Goal: Task Accomplishment & Management: Complete application form

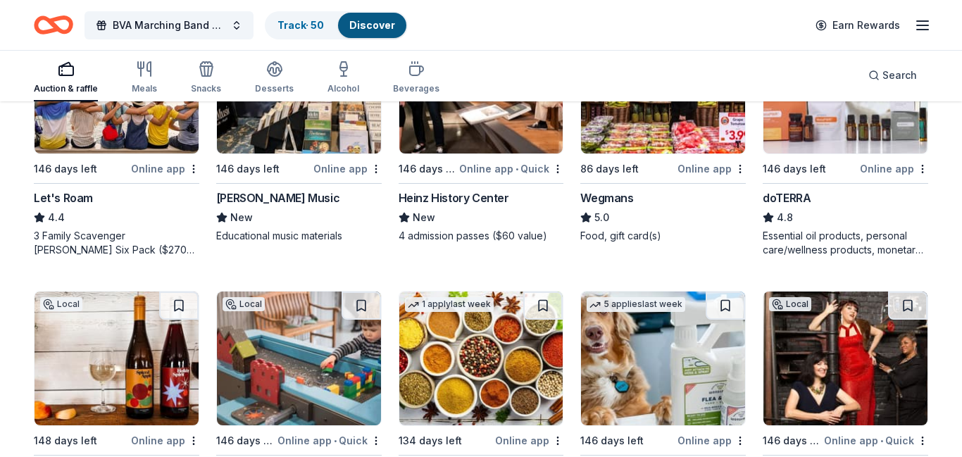
scroll to position [779, 0]
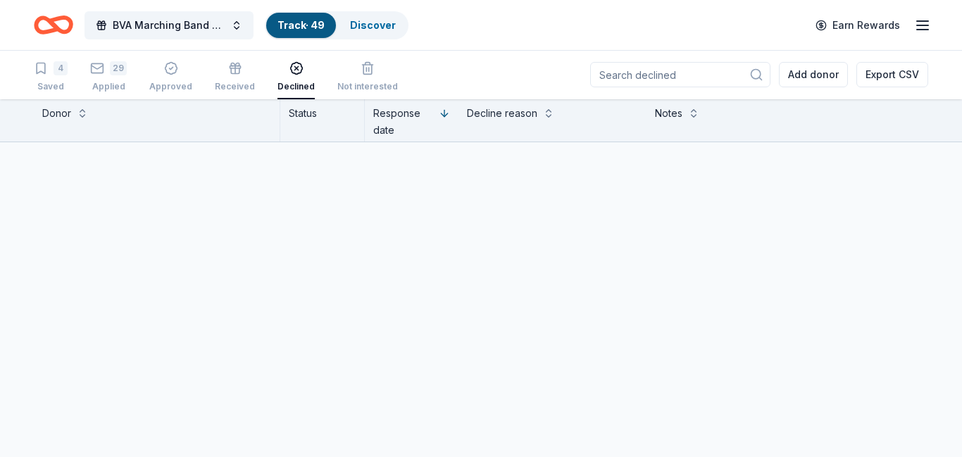
scroll to position [1, 0]
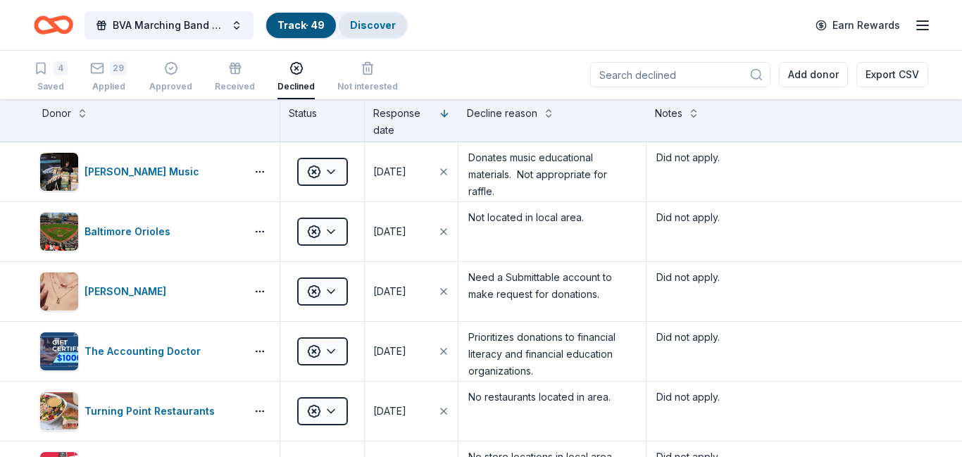
click at [365, 25] on link "Discover" at bounding box center [373, 25] width 46 height 12
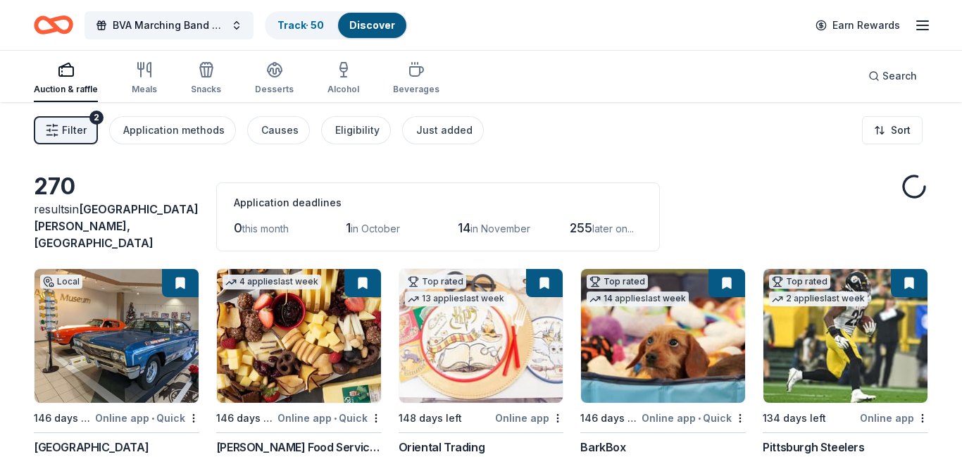
scroll to position [146, 0]
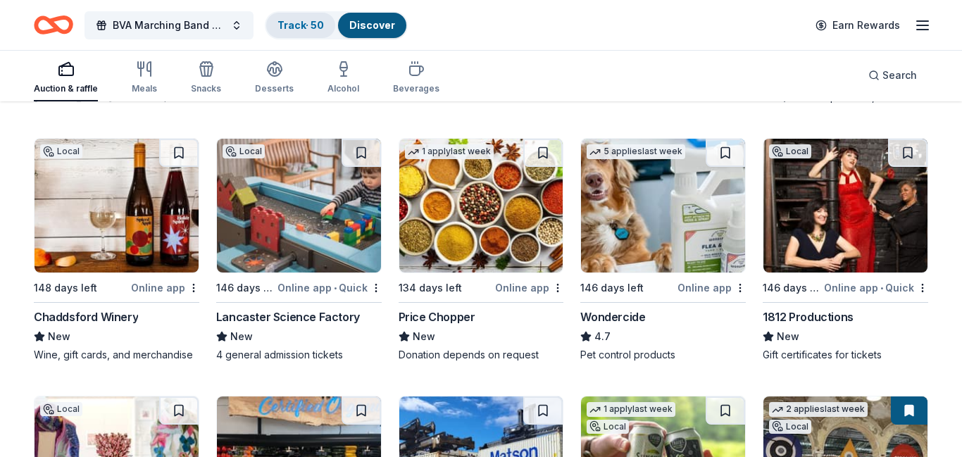
click at [289, 24] on link "Track · 50" at bounding box center [300, 25] width 46 height 12
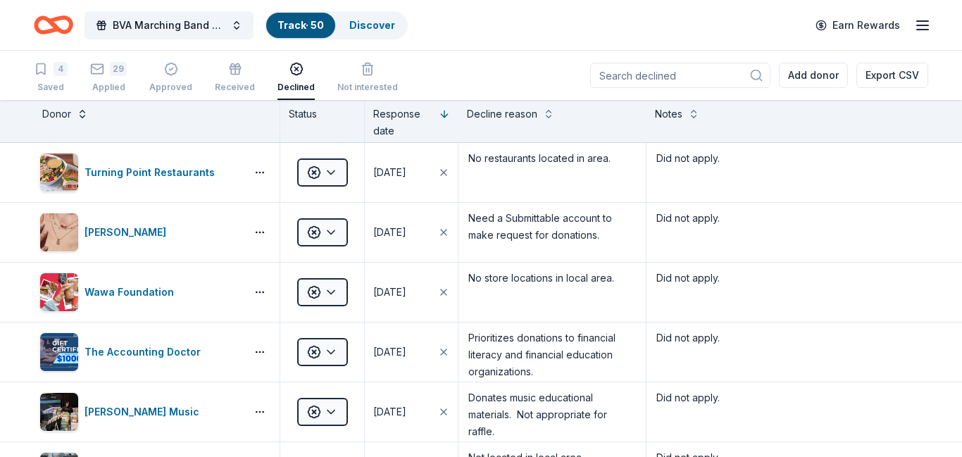
click at [83, 116] on button at bounding box center [82, 113] width 11 height 14
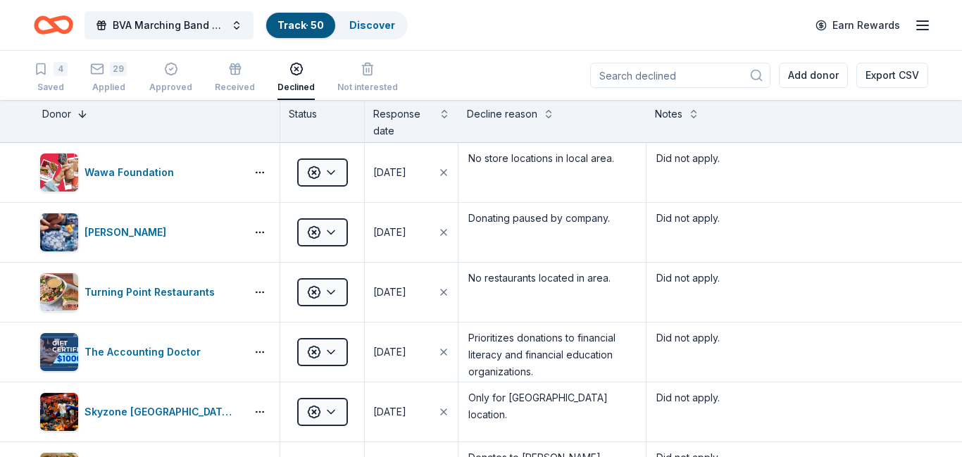
click at [83, 116] on button at bounding box center [82, 113] width 11 height 14
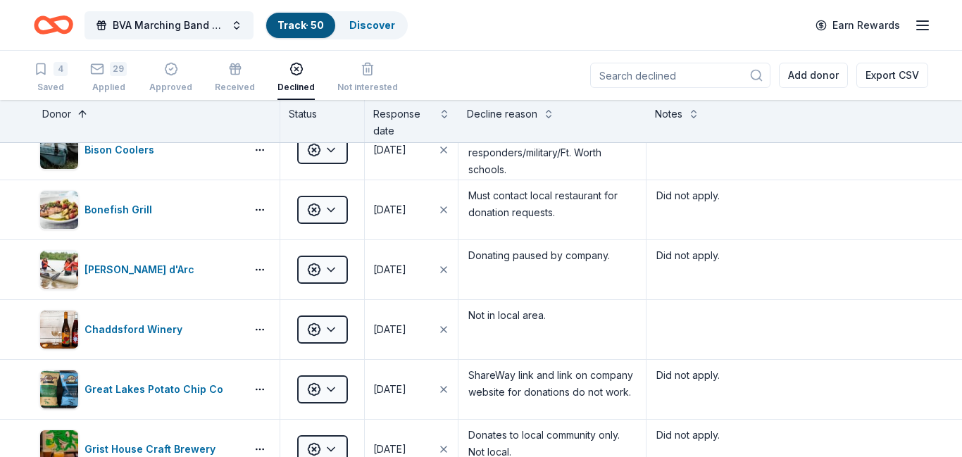
scroll to position [203, 0]
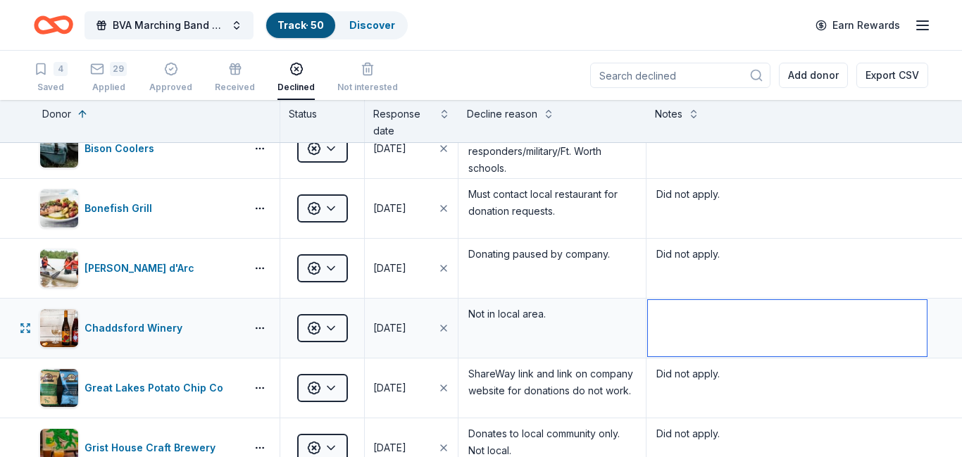
click at [682, 311] on textarea at bounding box center [787, 328] width 279 height 56
type textarea "Did not apply."
click at [378, 28] on link "Discover" at bounding box center [372, 25] width 46 height 12
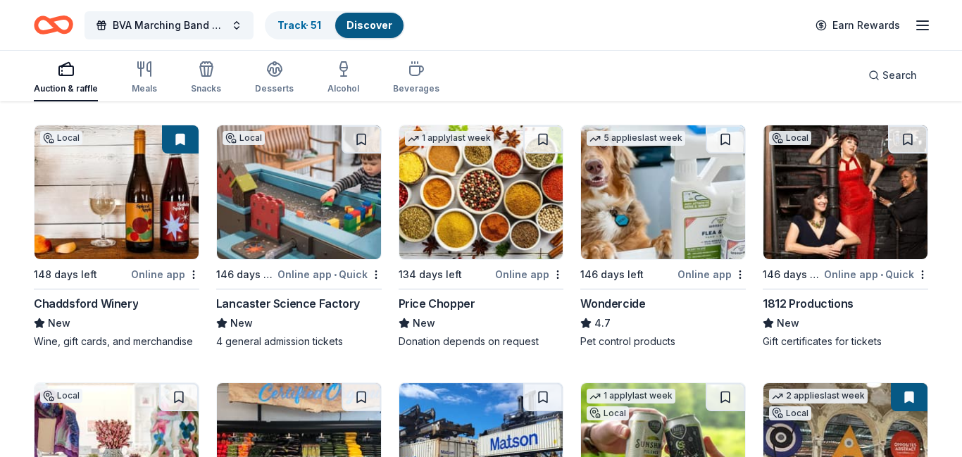
scroll to position [950, 0]
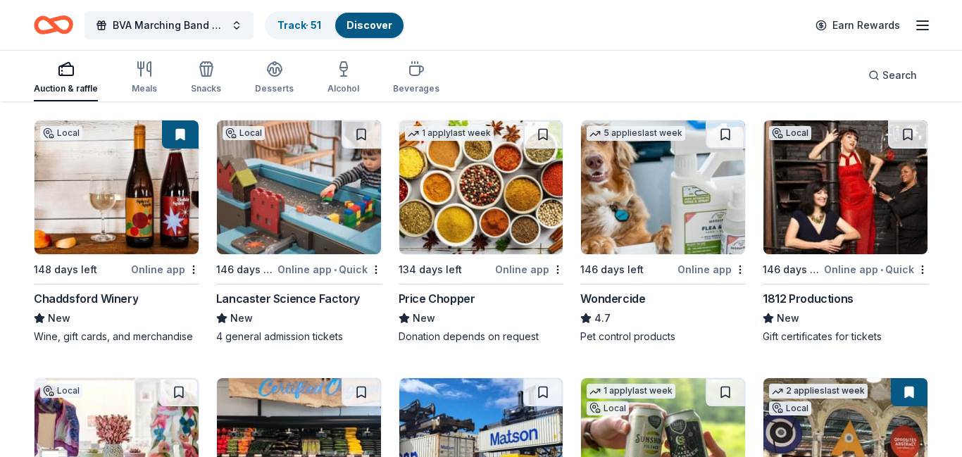
click at [265, 205] on img at bounding box center [299, 187] width 164 height 134
click at [296, 20] on link "Track · 51" at bounding box center [299, 25] width 44 height 12
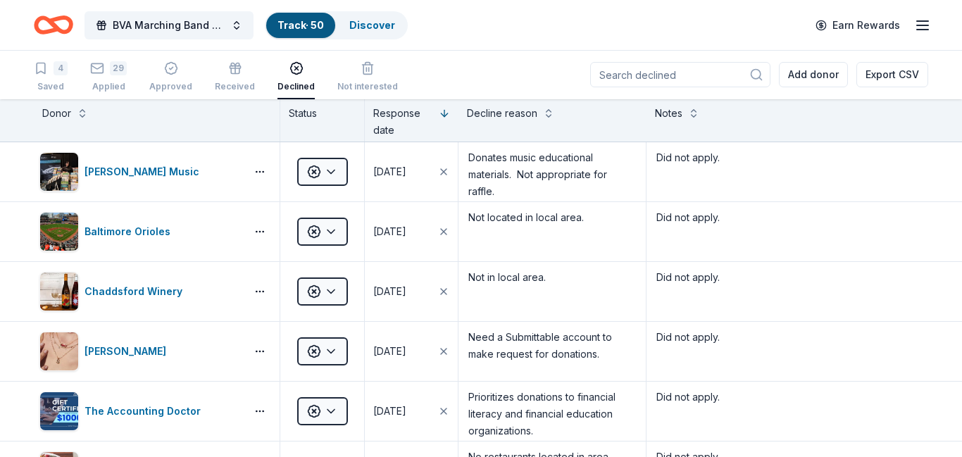
scroll to position [1, 0]
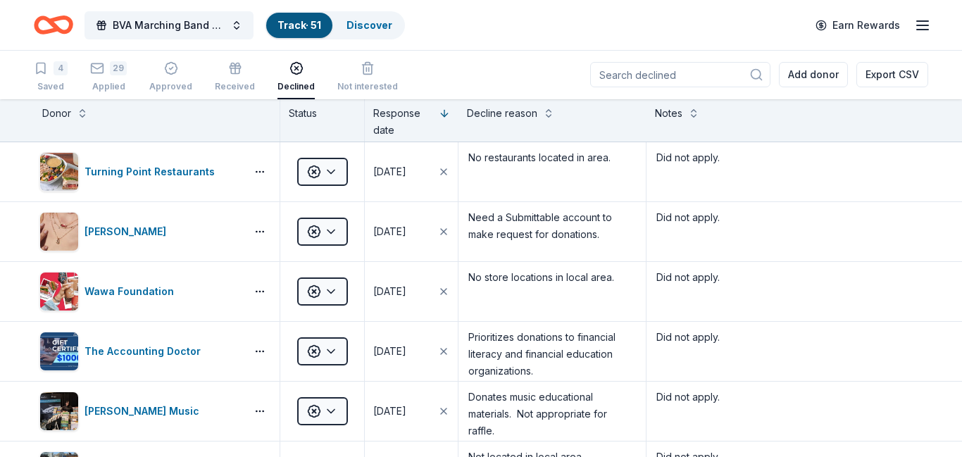
click at [82, 120] on div "Donor" at bounding box center [156, 113] width 229 height 17
click at [81, 113] on button at bounding box center [82, 112] width 11 height 14
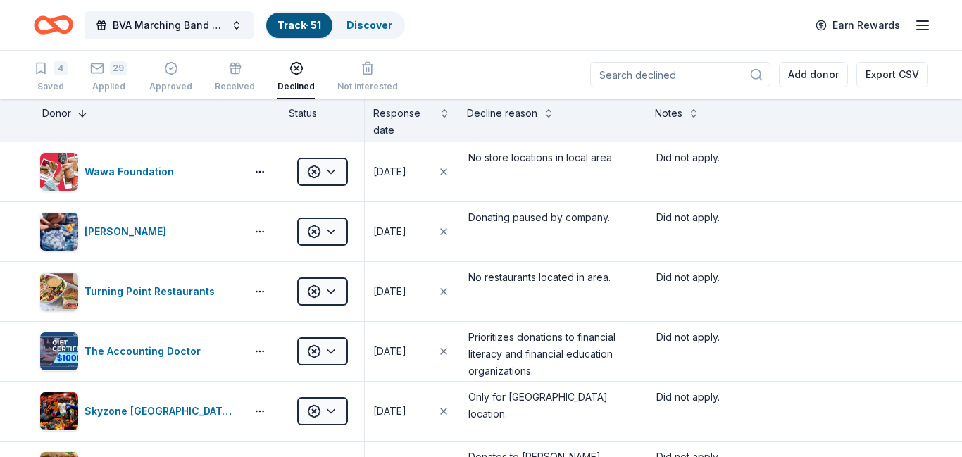
click at [81, 113] on button at bounding box center [82, 112] width 11 height 14
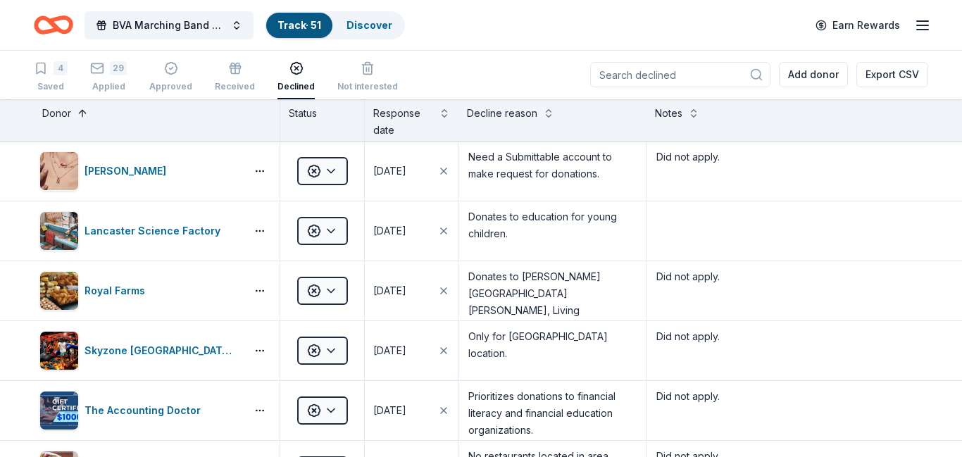
scroll to position [598, 0]
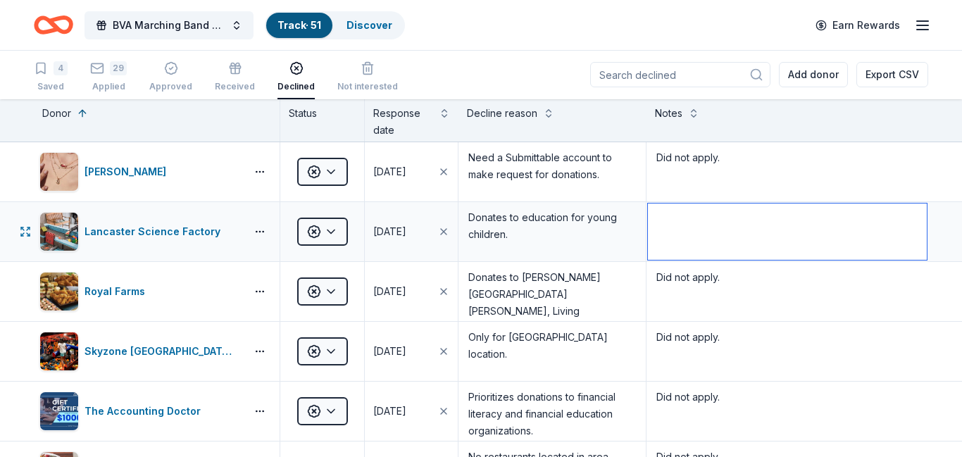
click at [671, 239] on textarea at bounding box center [787, 231] width 279 height 56
type textarea "Did not apply."
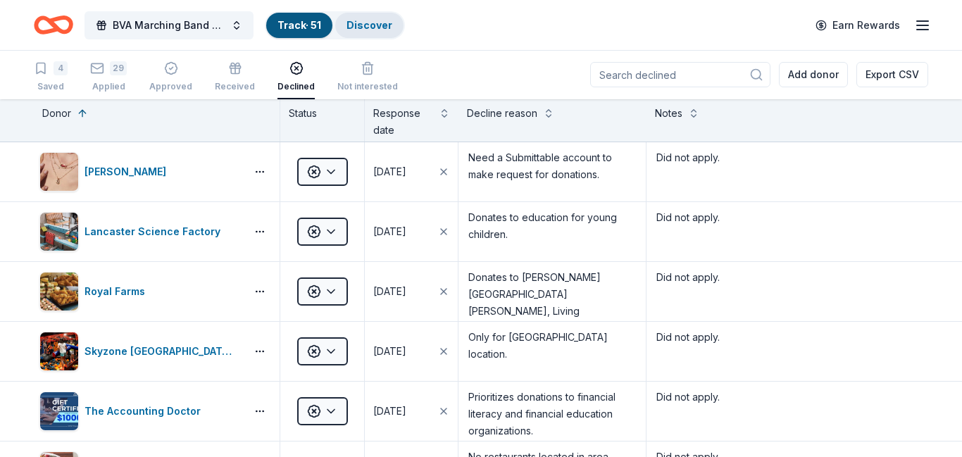
click at [363, 34] on div "Discover" at bounding box center [369, 25] width 68 height 25
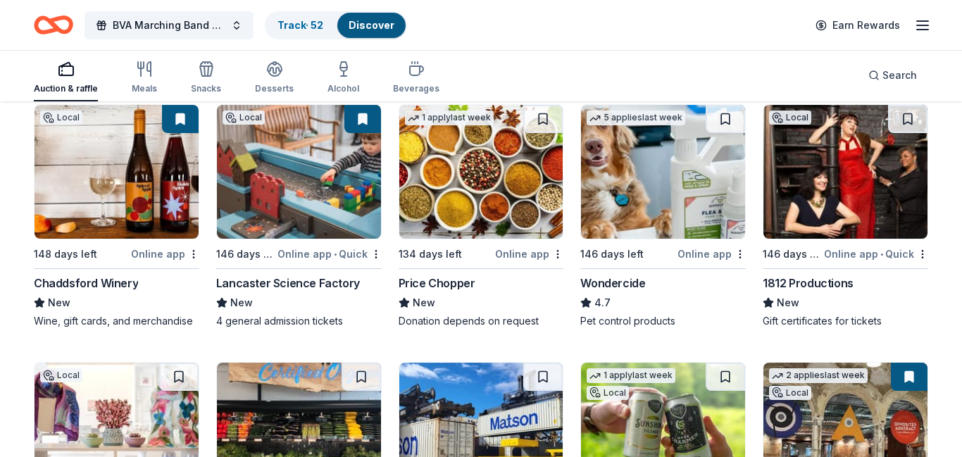
scroll to position [974, 0]
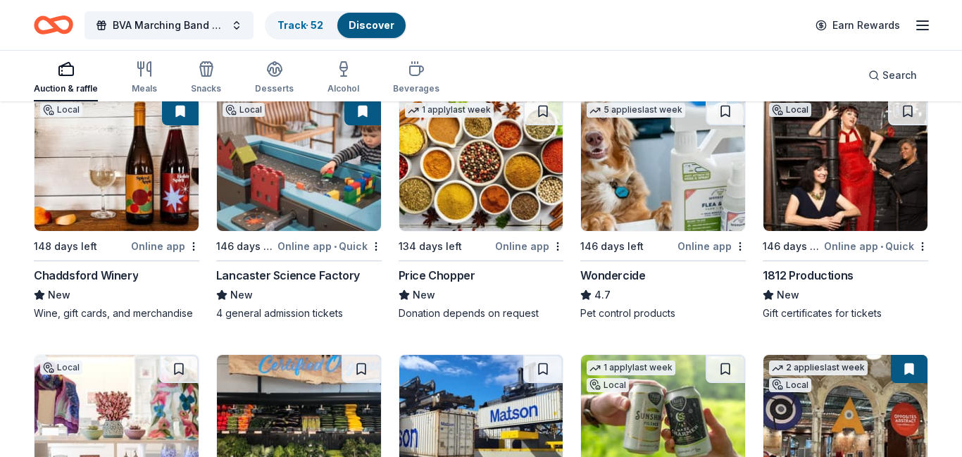
click at [473, 189] on img at bounding box center [481, 164] width 164 height 134
click at [293, 23] on link "Track · 52" at bounding box center [300, 25] width 46 height 12
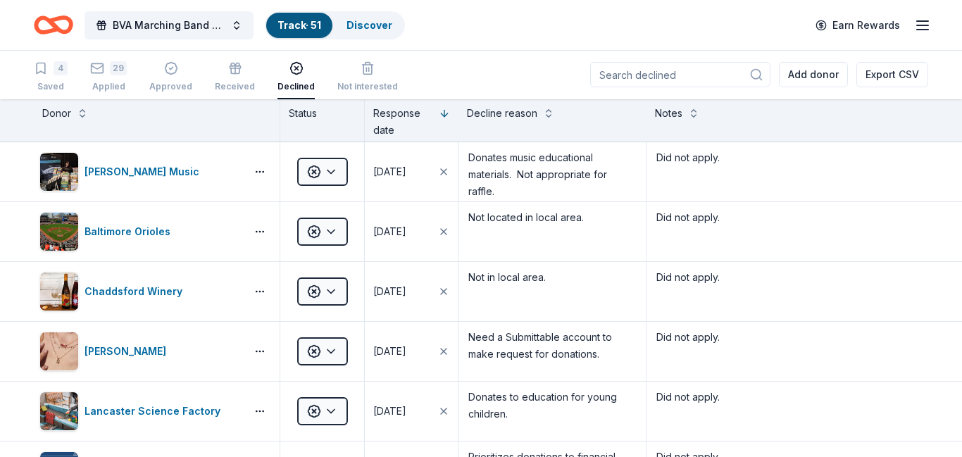
scroll to position [1, 0]
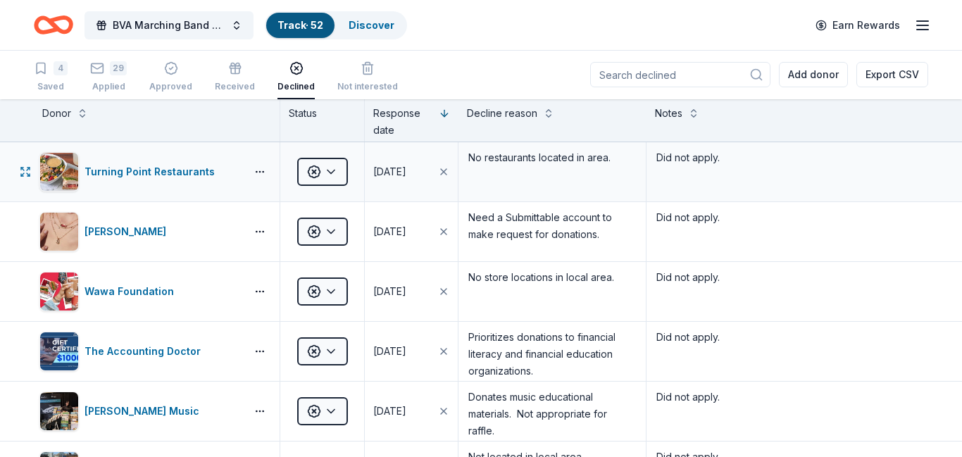
click at [246, 163] on div "Turning Point Restaurants" at bounding box center [157, 171] width 246 height 59
click at [81, 118] on button at bounding box center [82, 112] width 11 height 14
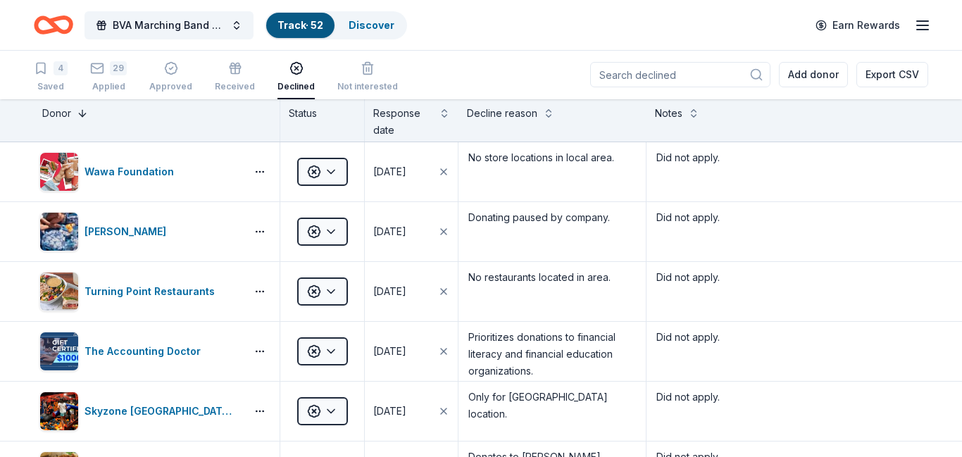
click at [81, 118] on button at bounding box center [82, 112] width 11 height 14
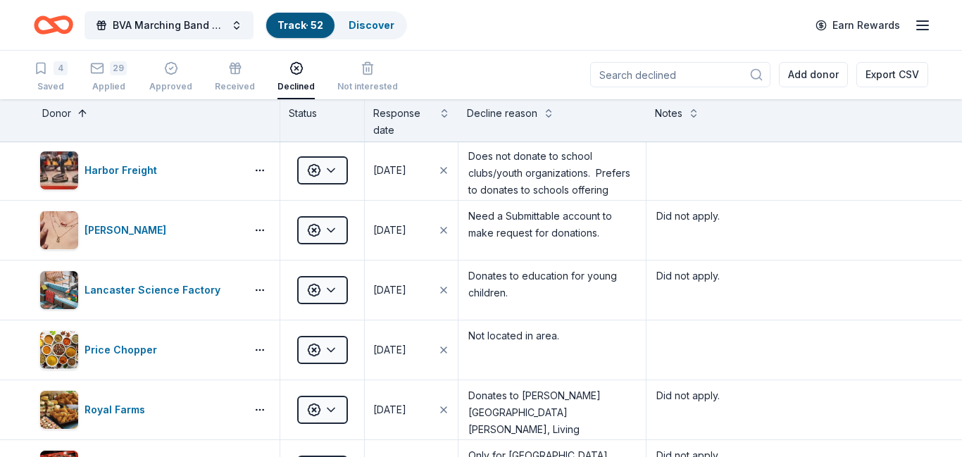
scroll to position [544, 0]
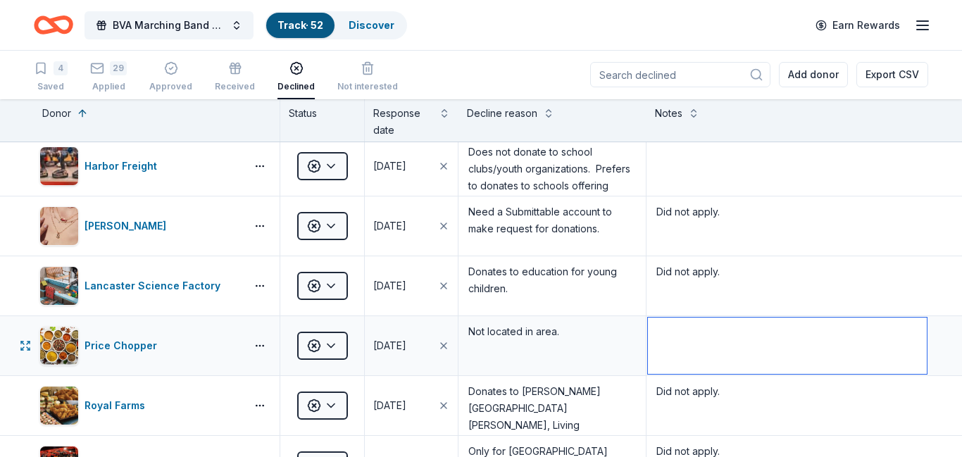
click at [686, 327] on textarea at bounding box center [787, 346] width 279 height 56
type textarea "Did not apply."
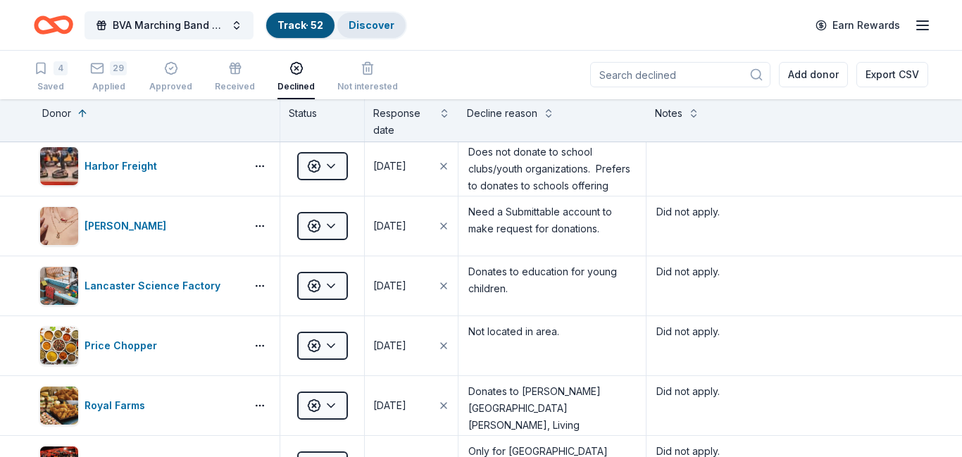
click at [370, 28] on link "Discover" at bounding box center [371, 25] width 46 height 12
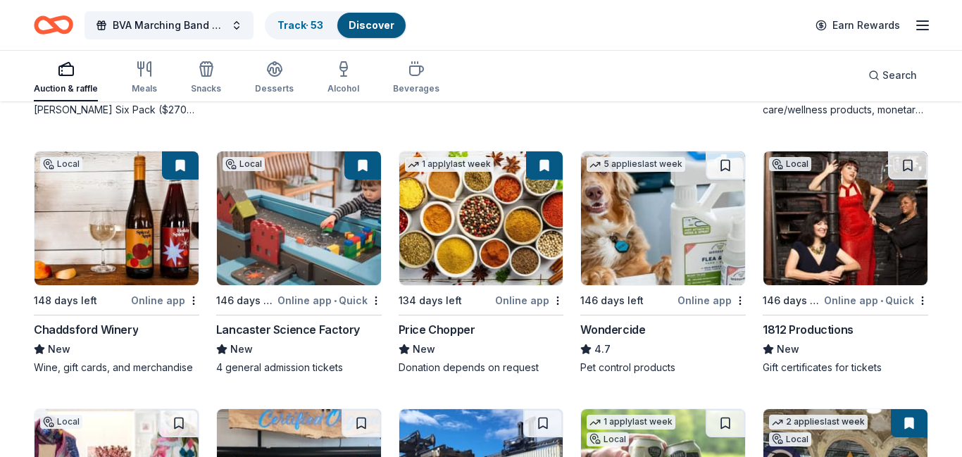
scroll to position [922, 0]
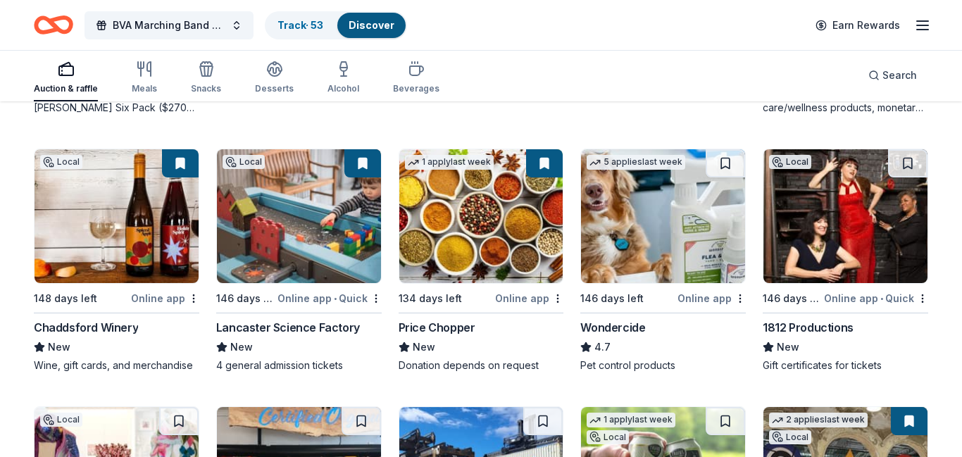
click at [659, 213] on img at bounding box center [663, 216] width 164 height 134
click at [825, 216] on img at bounding box center [845, 216] width 164 height 134
click at [294, 23] on link "Track · 54" at bounding box center [300, 25] width 46 height 12
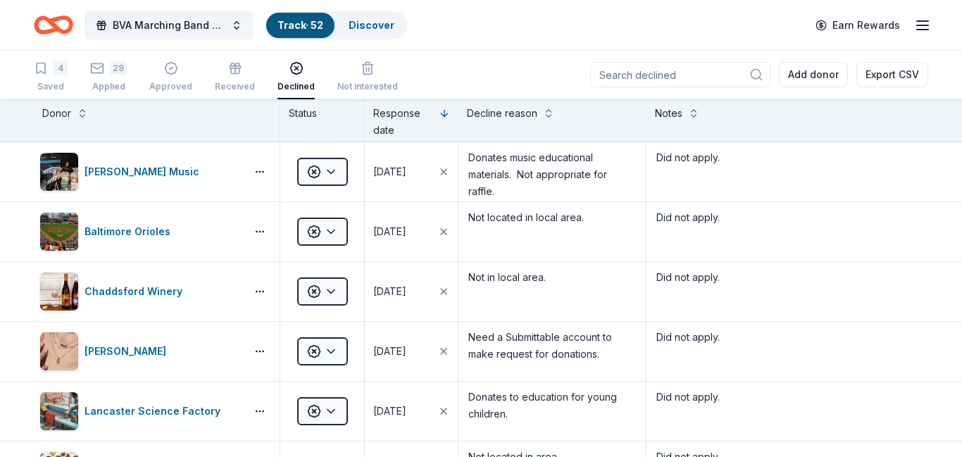
scroll to position [1, 0]
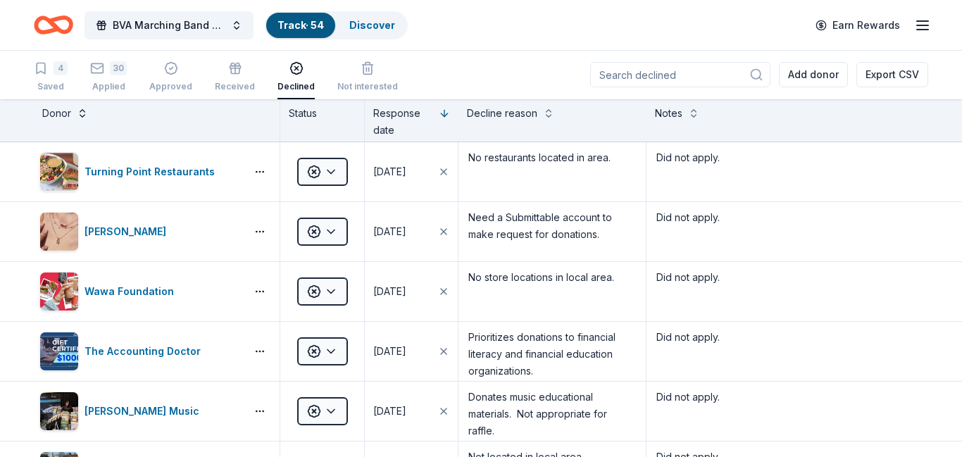
click at [80, 118] on button at bounding box center [82, 112] width 11 height 14
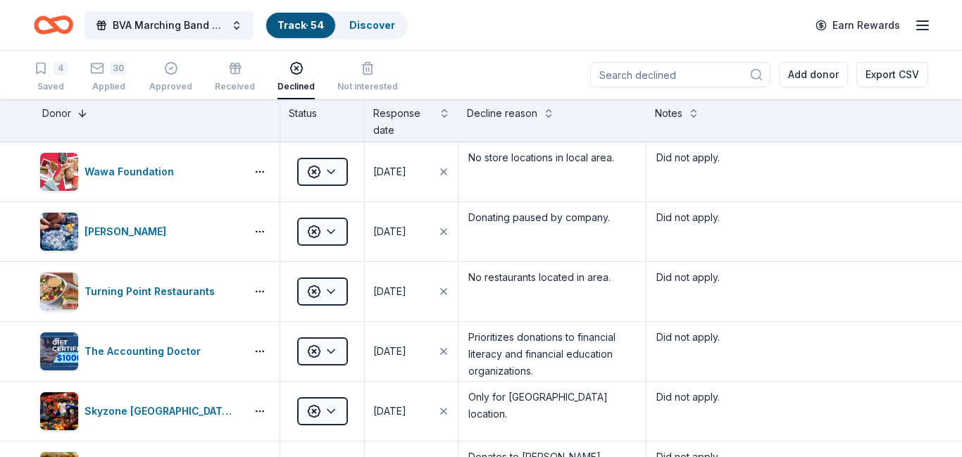
click at [80, 118] on button at bounding box center [82, 112] width 11 height 14
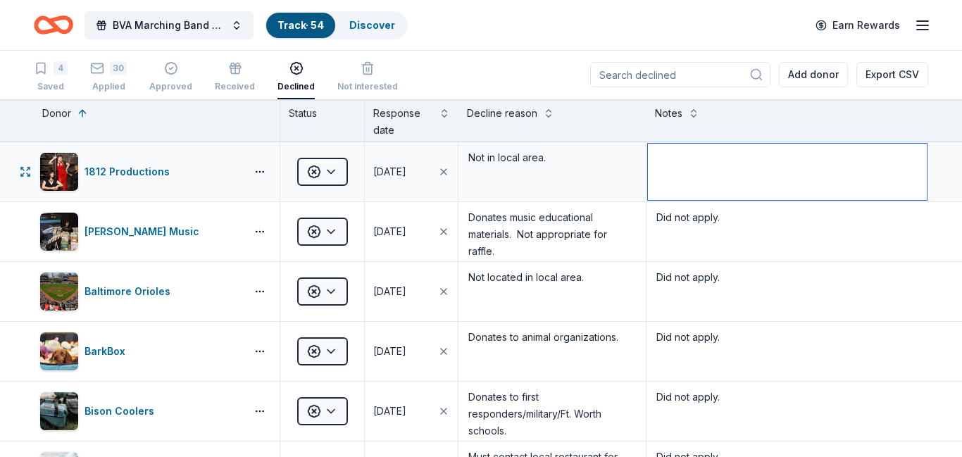
click at [713, 160] on textarea at bounding box center [787, 172] width 279 height 56
type textarea "Did not apply."
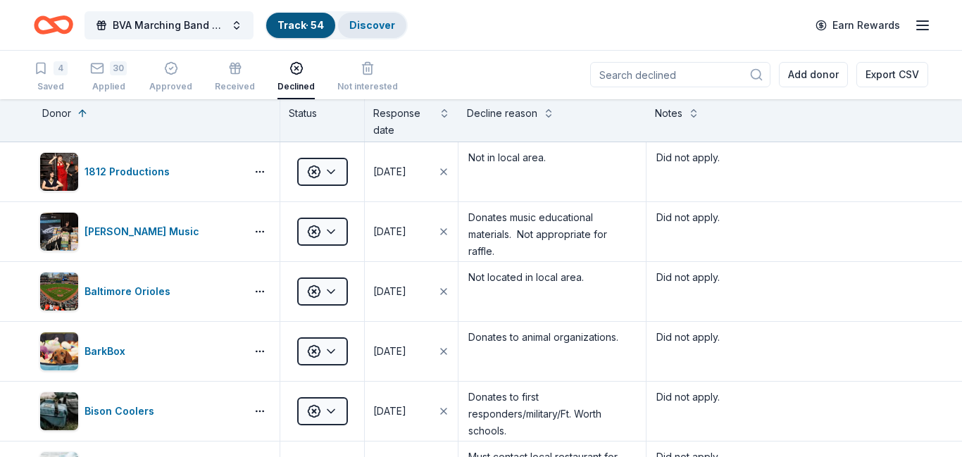
click at [376, 23] on link "Discover" at bounding box center [372, 25] width 46 height 12
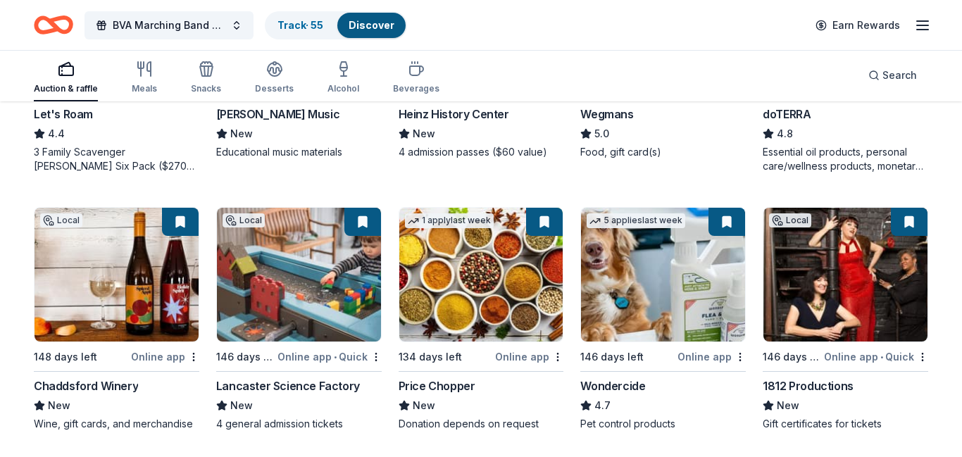
scroll to position [1161, 0]
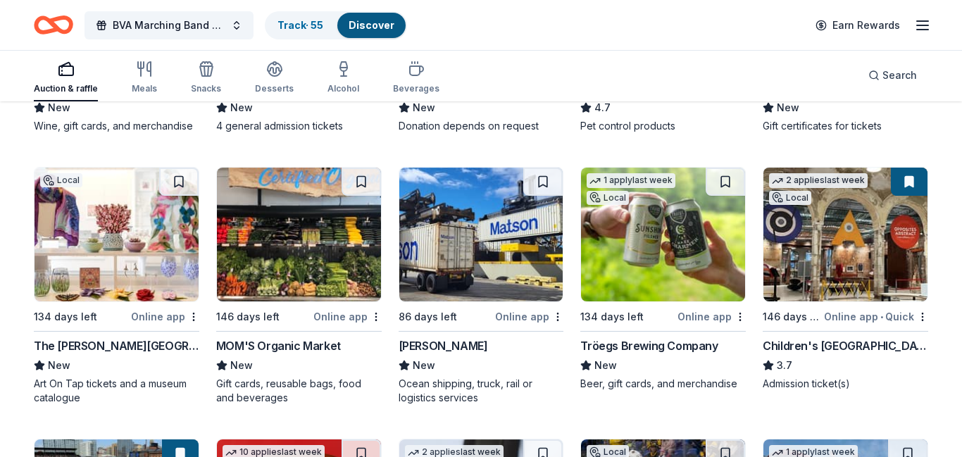
click at [87, 199] on img at bounding box center [116, 235] width 164 height 134
click at [172, 170] on button at bounding box center [178, 182] width 39 height 28
click at [289, 27] on link "Track · 56" at bounding box center [300, 25] width 46 height 12
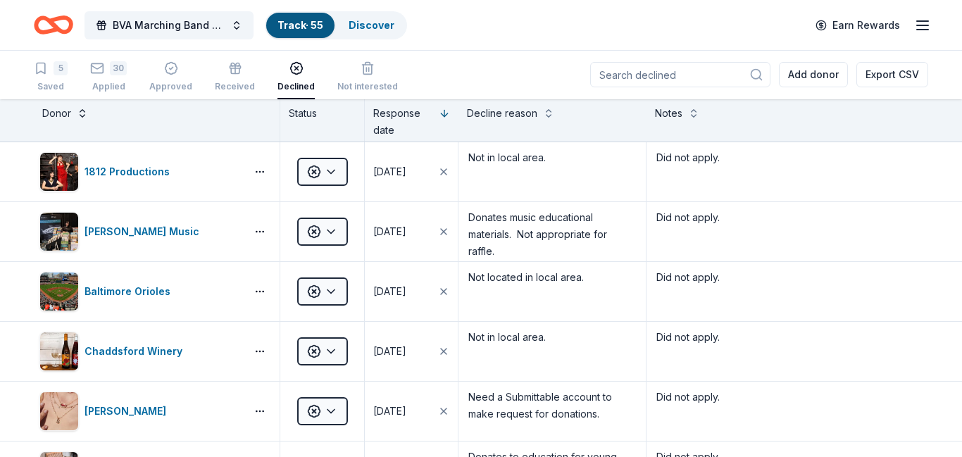
click at [77, 111] on button at bounding box center [82, 112] width 11 height 14
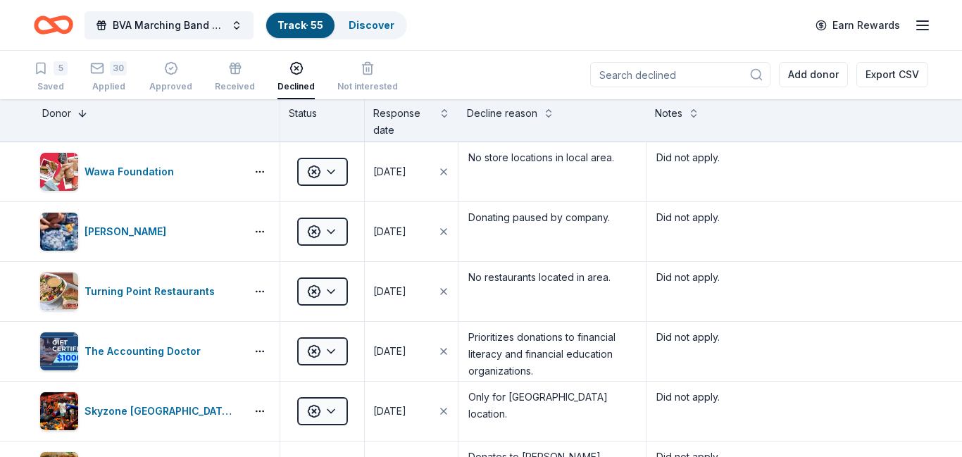
click at [77, 111] on button at bounding box center [82, 112] width 11 height 14
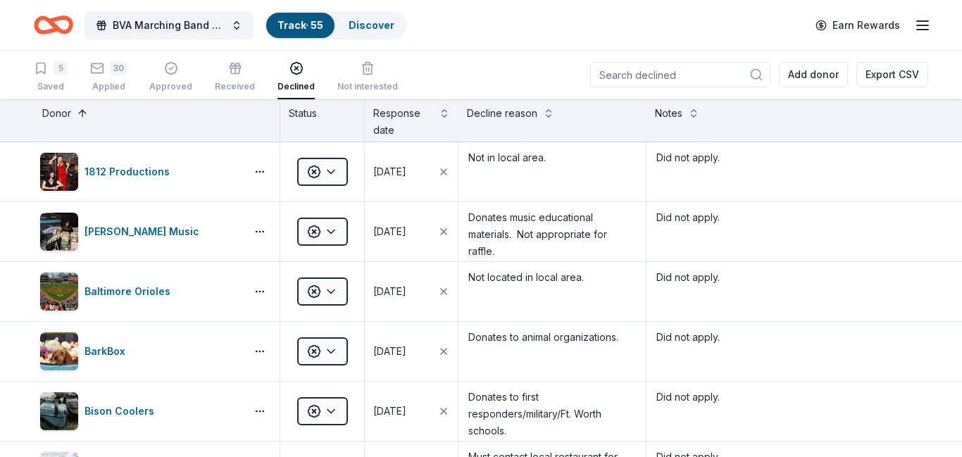
click at [77, 111] on button at bounding box center [82, 112] width 11 height 14
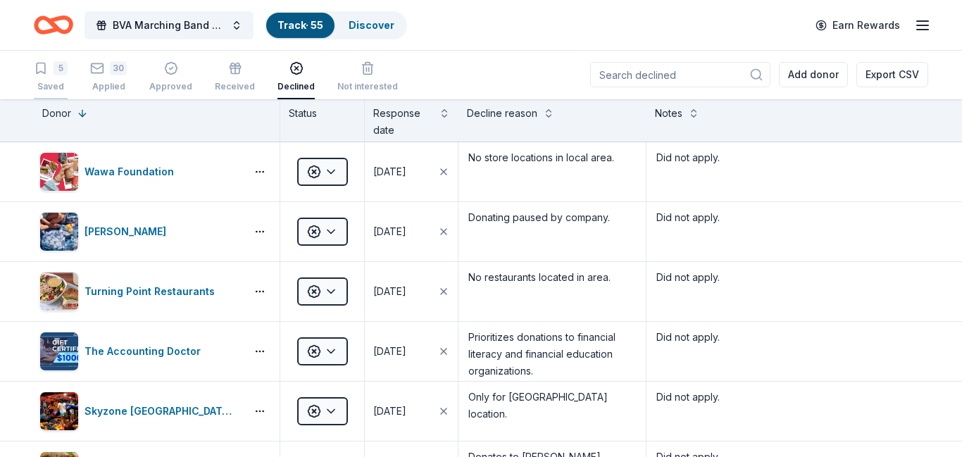
click at [46, 66] on icon "button" at bounding box center [41, 68] width 14 height 14
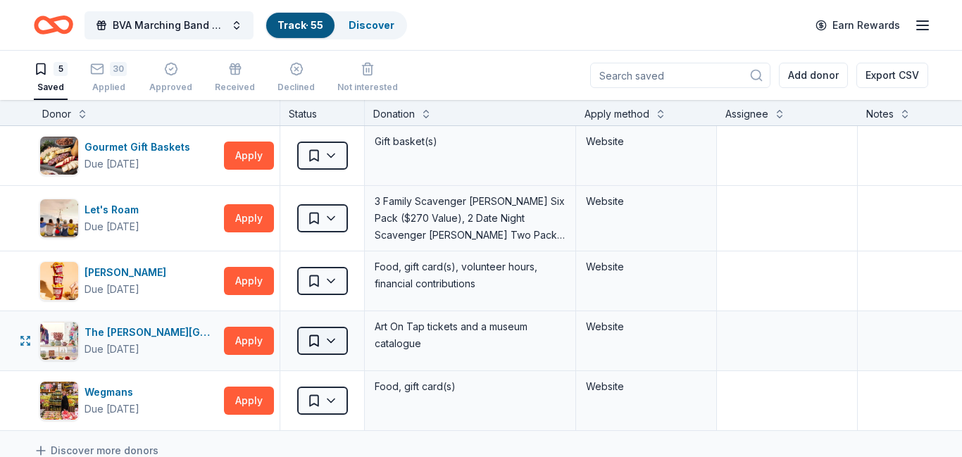
click at [335, 341] on html "BVA Marching Band Purse Bash Track · 55 Discover Earn Rewards 5 Saved 30 Applie…" at bounding box center [481, 228] width 962 height 457
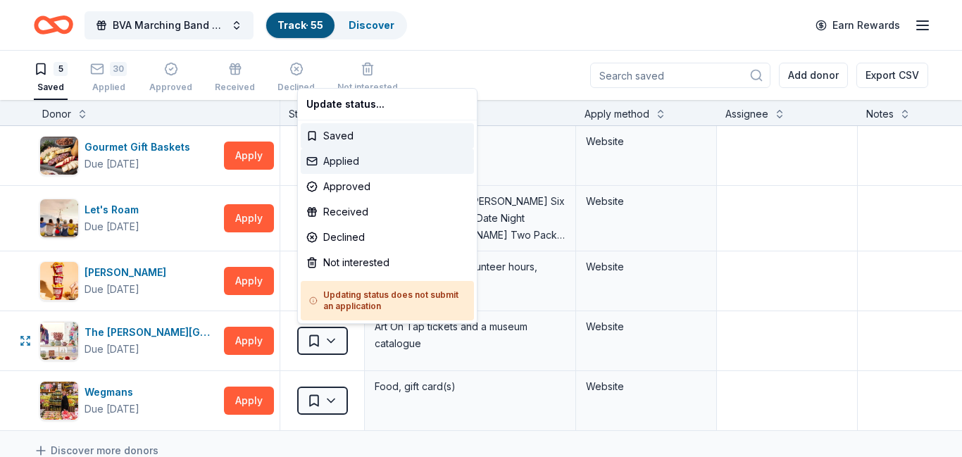
click at [350, 164] on div "Applied" at bounding box center [387, 161] width 173 height 25
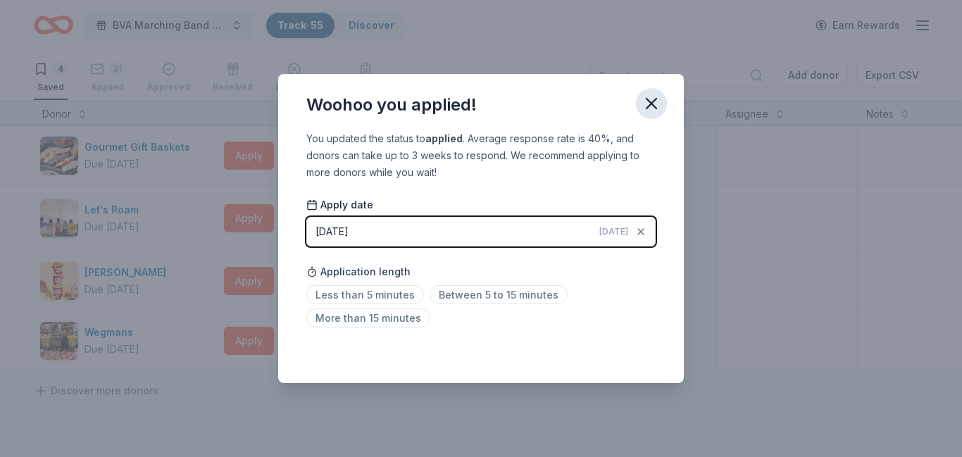
click at [651, 104] on icon "button" at bounding box center [651, 104] width 20 height 20
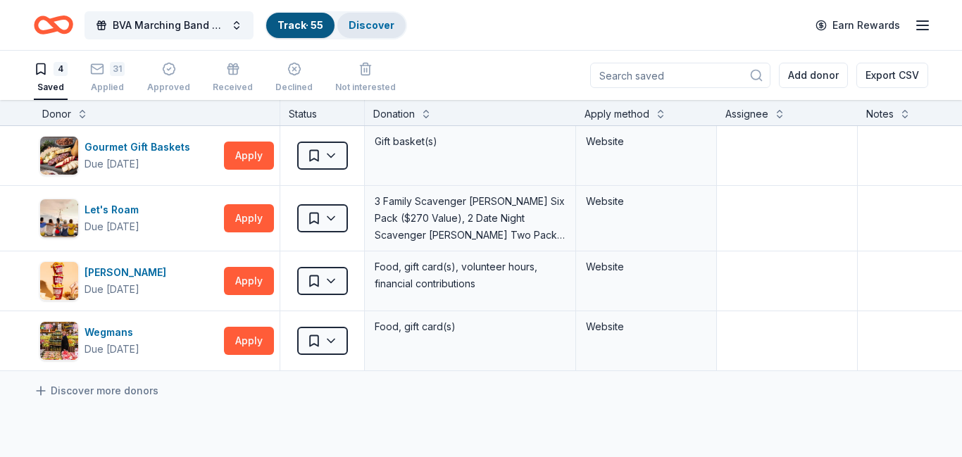
click at [365, 27] on link "Discover" at bounding box center [371, 25] width 46 height 12
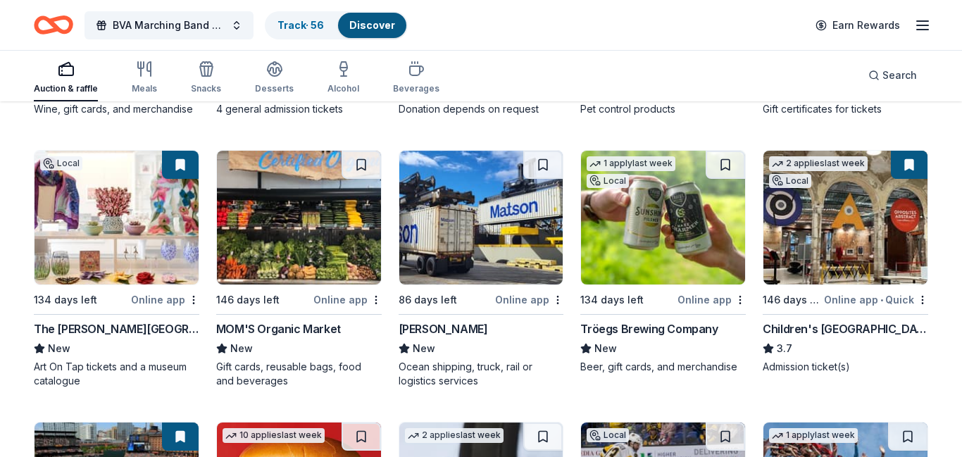
scroll to position [1179, 0]
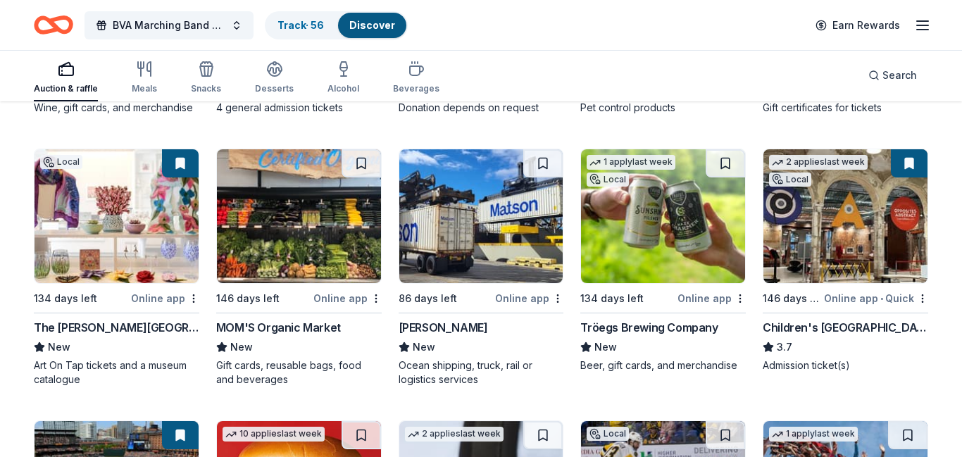
click at [296, 213] on img at bounding box center [299, 216] width 164 height 134
click at [466, 199] on img at bounding box center [481, 216] width 164 height 134
click at [293, 20] on link "Track · 57" at bounding box center [300, 25] width 46 height 12
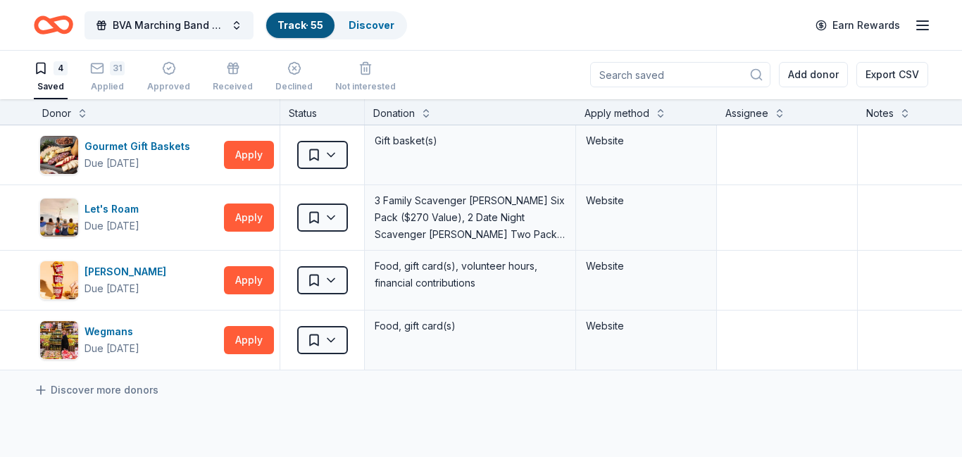
scroll to position [1, 0]
click at [78, 115] on button at bounding box center [82, 112] width 11 height 14
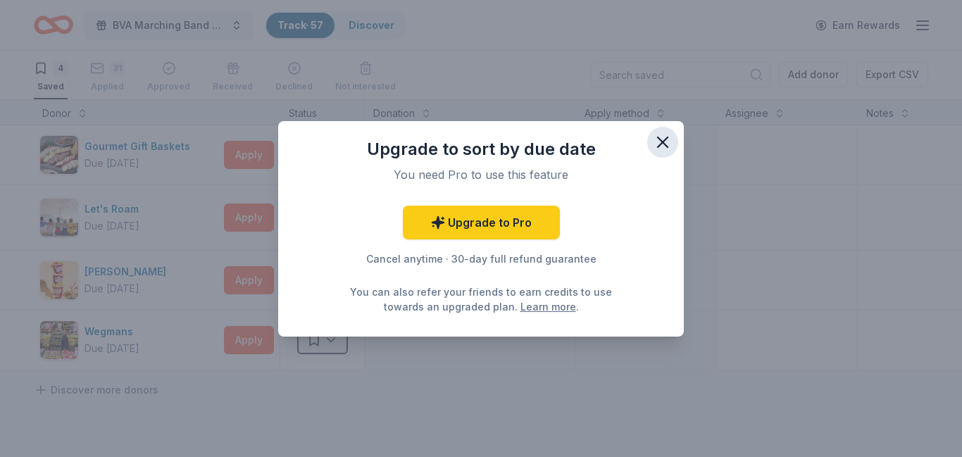
click at [663, 139] on icon "button" at bounding box center [663, 142] width 20 height 20
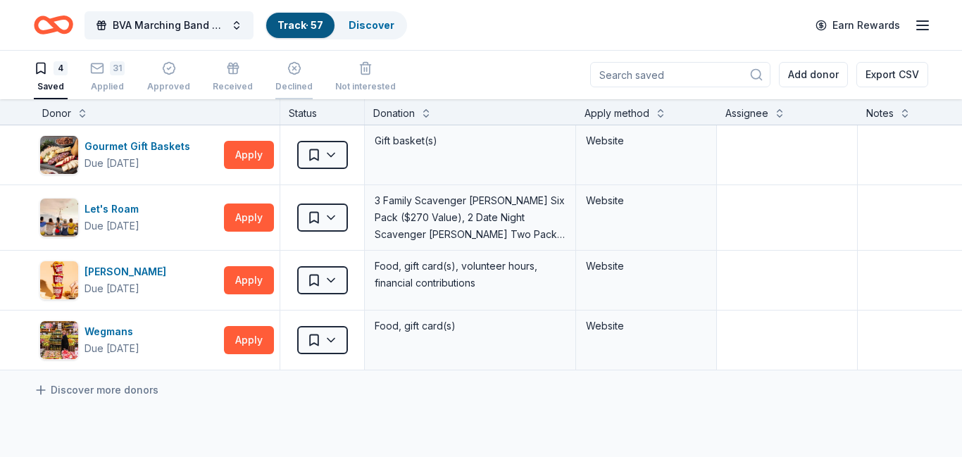
click at [287, 79] on div "Declined" at bounding box center [293, 76] width 37 height 31
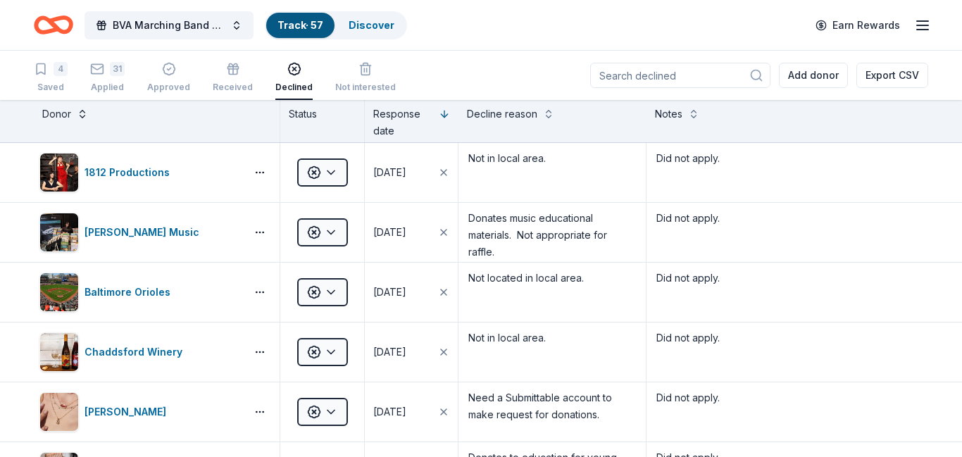
click at [77, 116] on button at bounding box center [82, 113] width 11 height 14
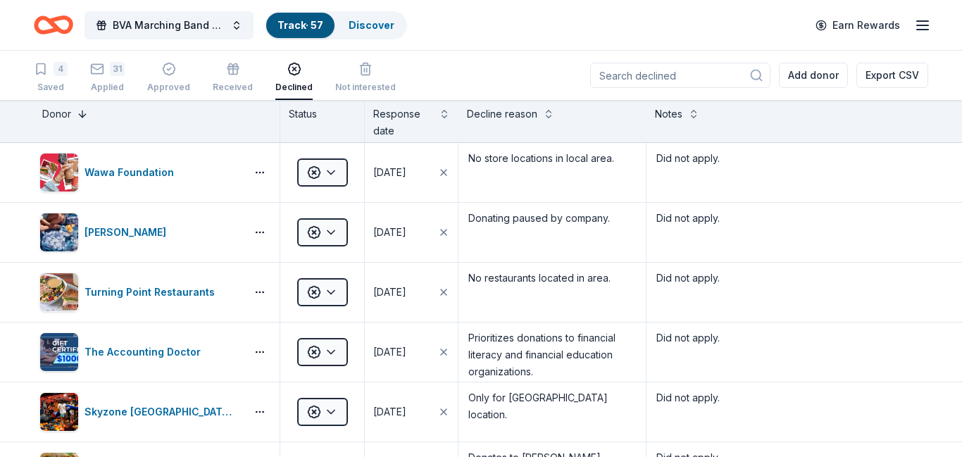
click at [77, 116] on button at bounding box center [82, 113] width 11 height 14
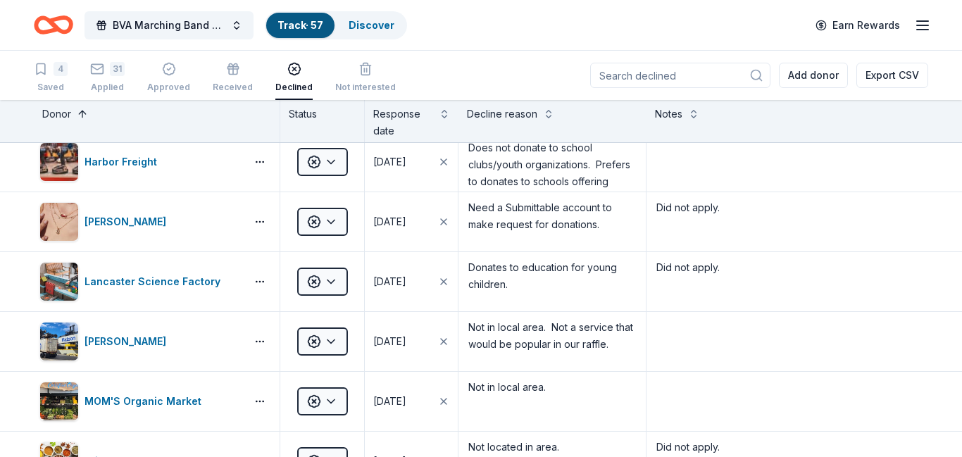
scroll to position [632, 0]
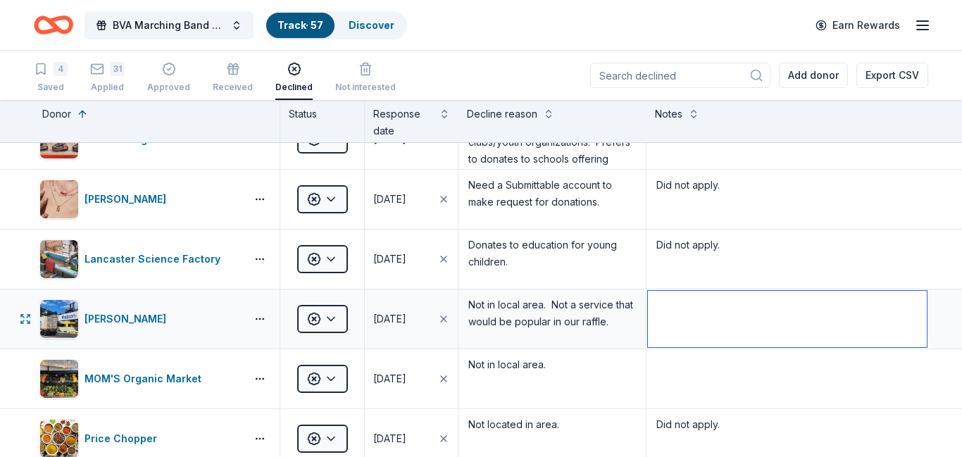
click at [687, 318] on textarea at bounding box center [787, 319] width 279 height 56
type textarea "Did not apply."
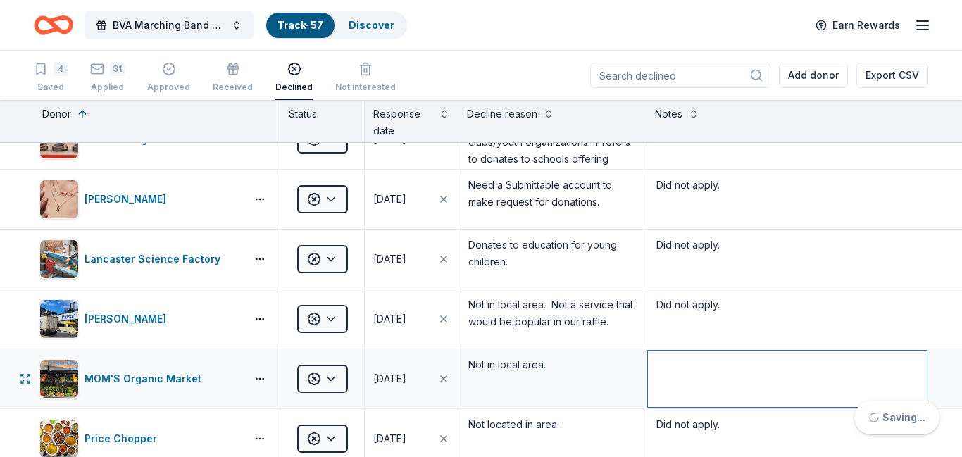
click at [686, 390] on textarea at bounding box center [787, 379] width 279 height 56
type textarea "Did not apply."
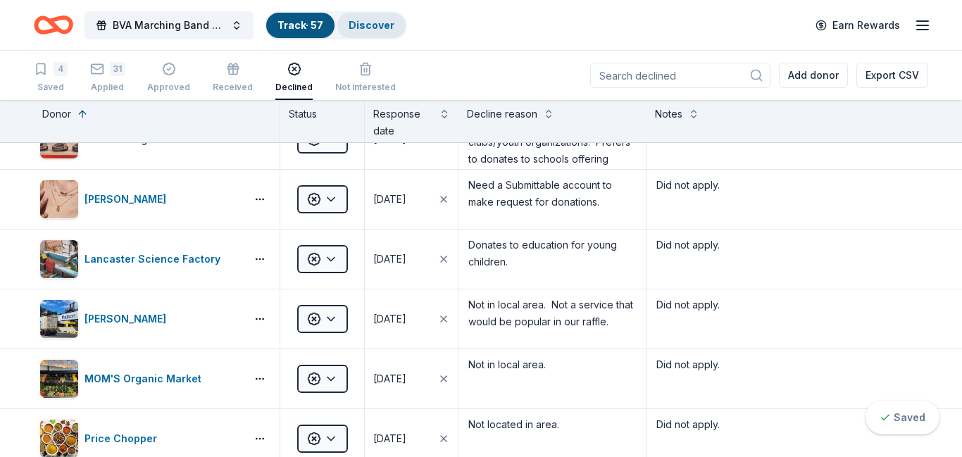
click at [368, 30] on link "Discover" at bounding box center [371, 25] width 46 height 12
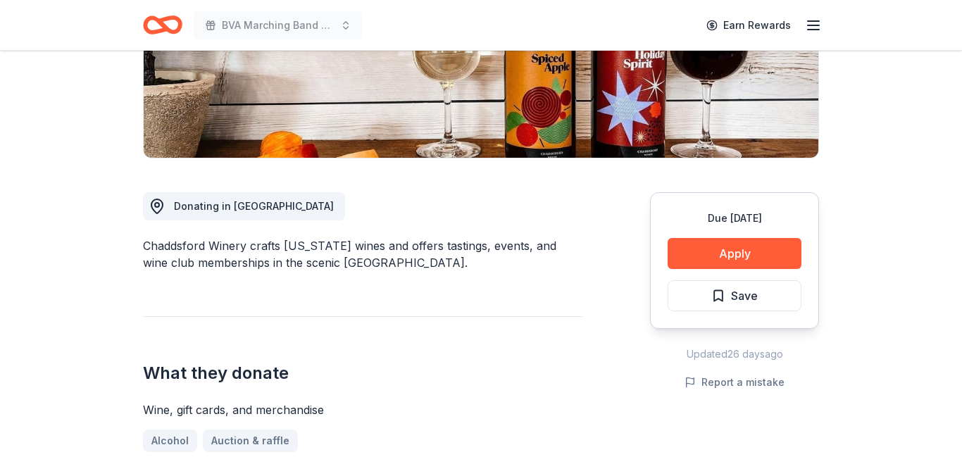
scroll to position [270, 0]
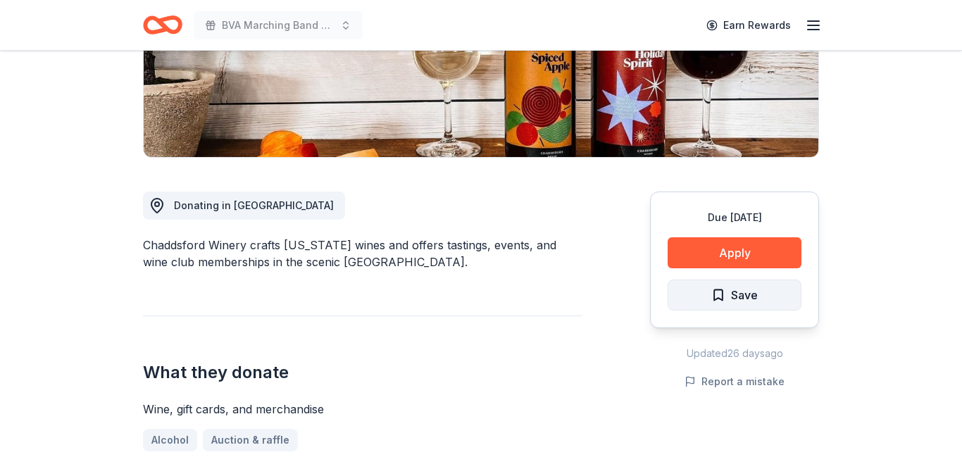
click at [734, 297] on span "Save" at bounding box center [744, 295] width 27 height 18
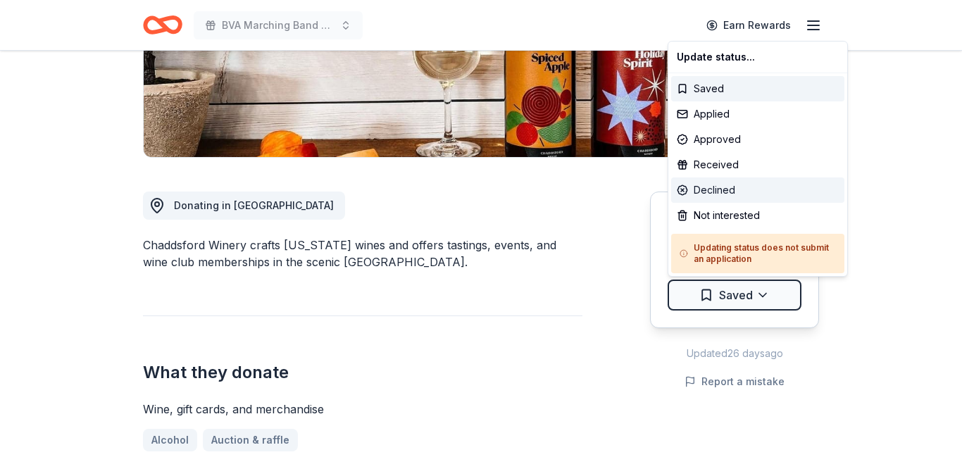
click at [709, 191] on div "Declined" at bounding box center [757, 189] width 173 height 25
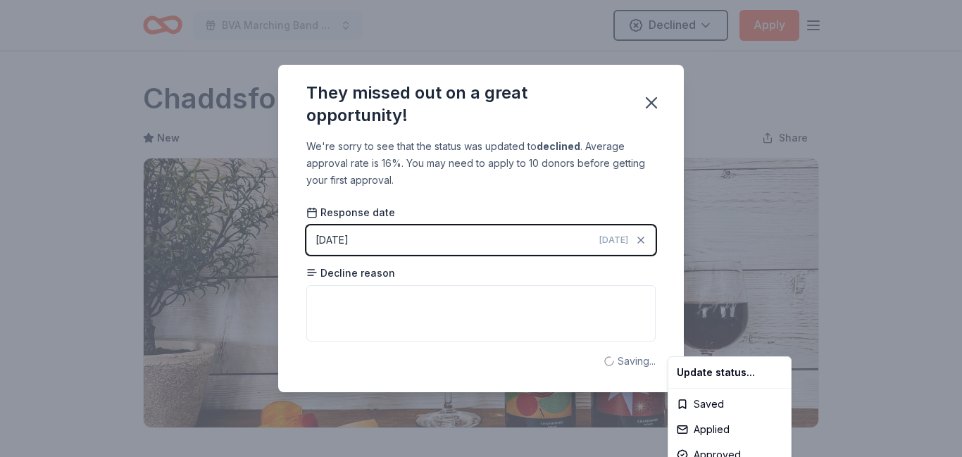
scroll to position [0, 0]
click at [338, 304] on html "BVA Marching Band Purse Bash Declined Apply Due in 148 days Share Chaddsford Wi…" at bounding box center [481, 228] width 962 height 457
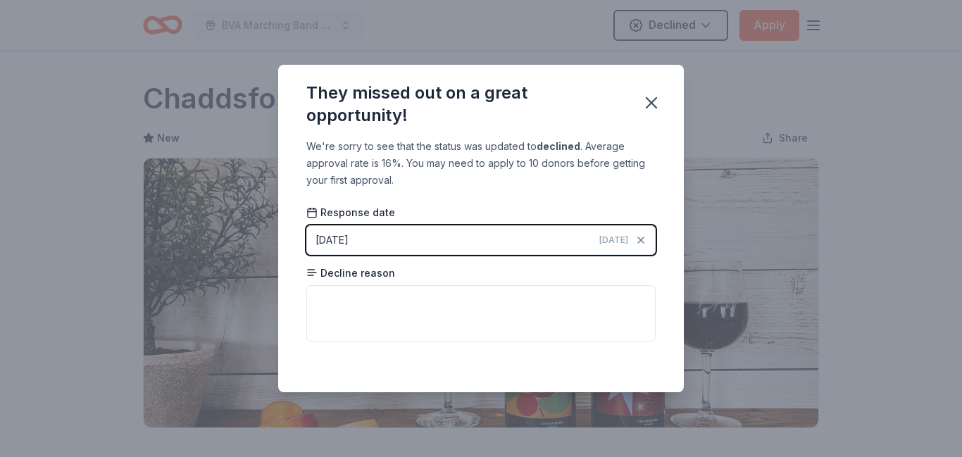
scroll to position [337, 0]
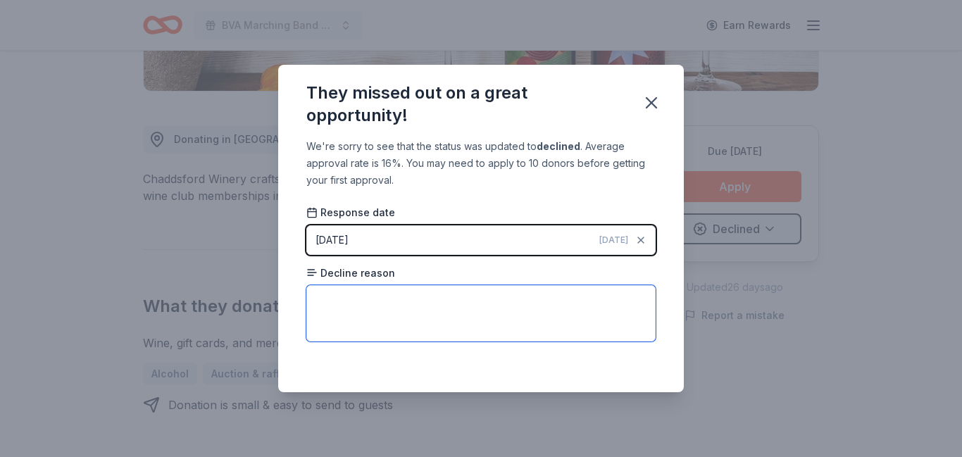
click at [338, 304] on textarea at bounding box center [480, 313] width 349 height 56
type textarea "Not in local area."
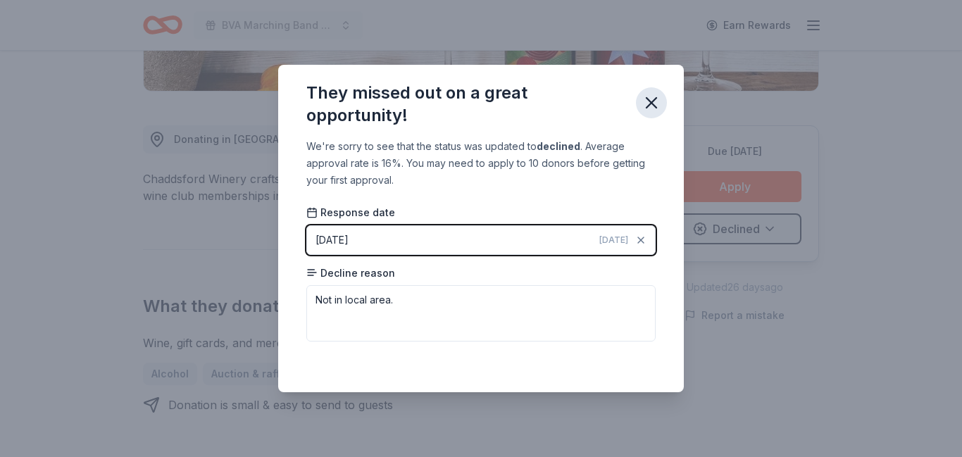
click at [650, 104] on icon "button" at bounding box center [651, 103] width 10 height 10
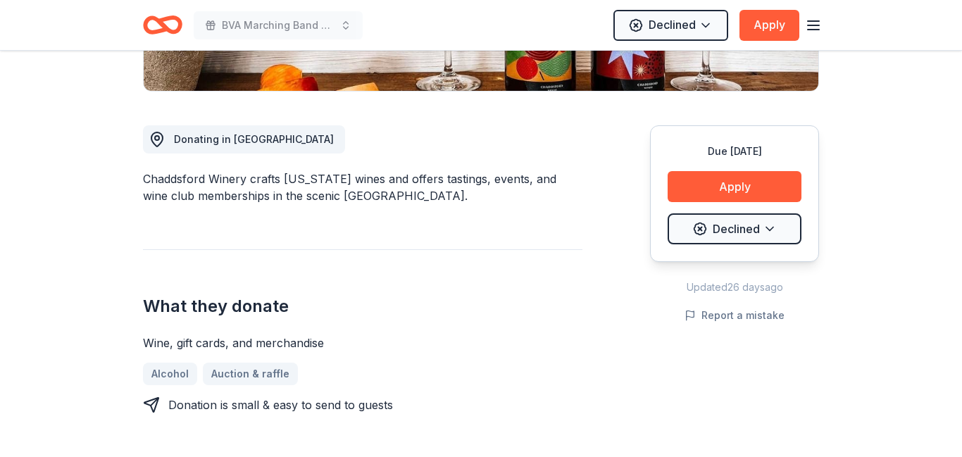
scroll to position [0, 0]
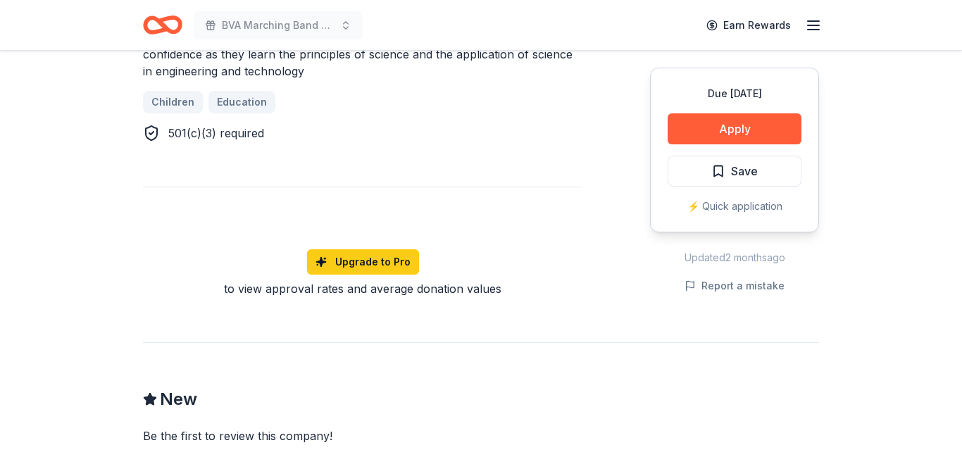
scroll to position [943, 0]
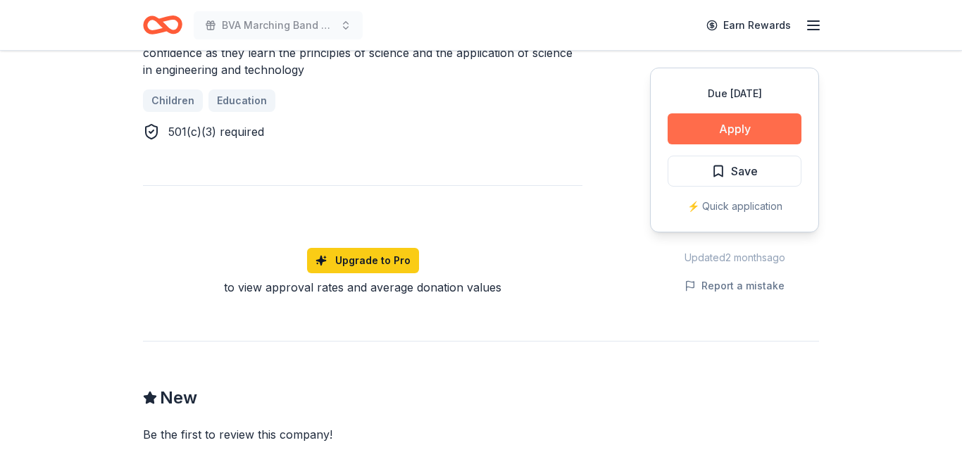
click at [718, 125] on button "Apply" at bounding box center [734, 128] width 134 height 31
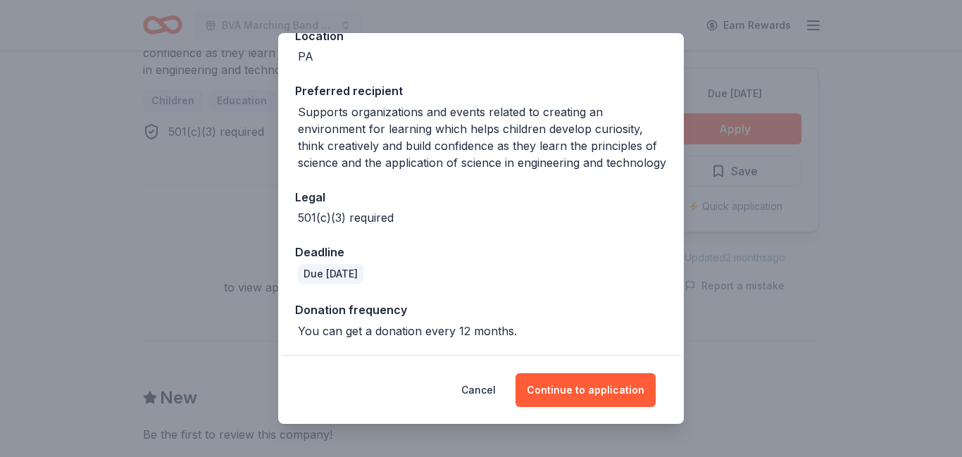
scroll to position [193, 0]
click at [556, 383] on button "Continue to application" at bounding box center [585, 390] width 140 height 34
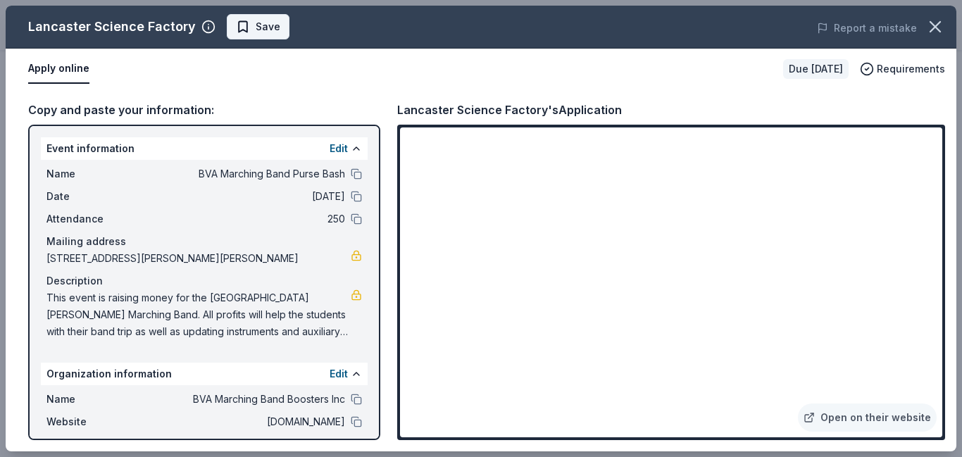
click at [256, 28] on span "Save" at bounding box center [268, 26] width 25 height 17
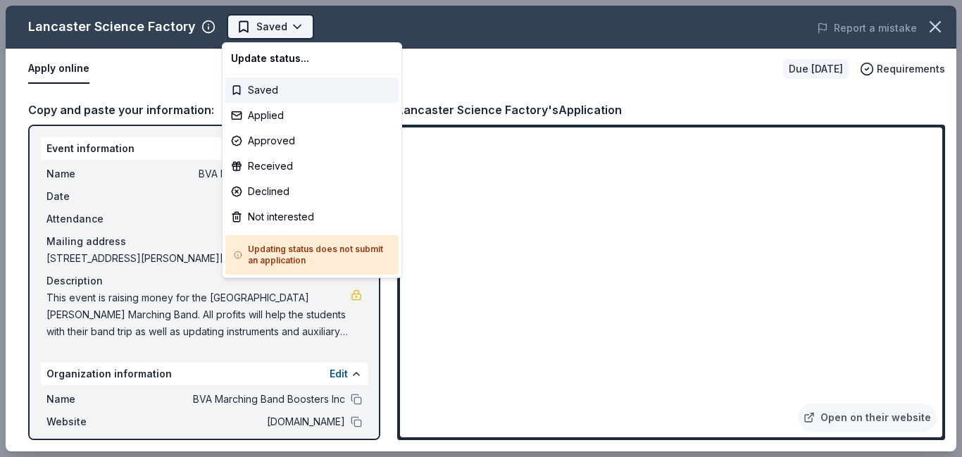
scroll to position [0, 0]
click at [263, 191] on div "Declined" at bounding box center [311, 191] width 173 height 25
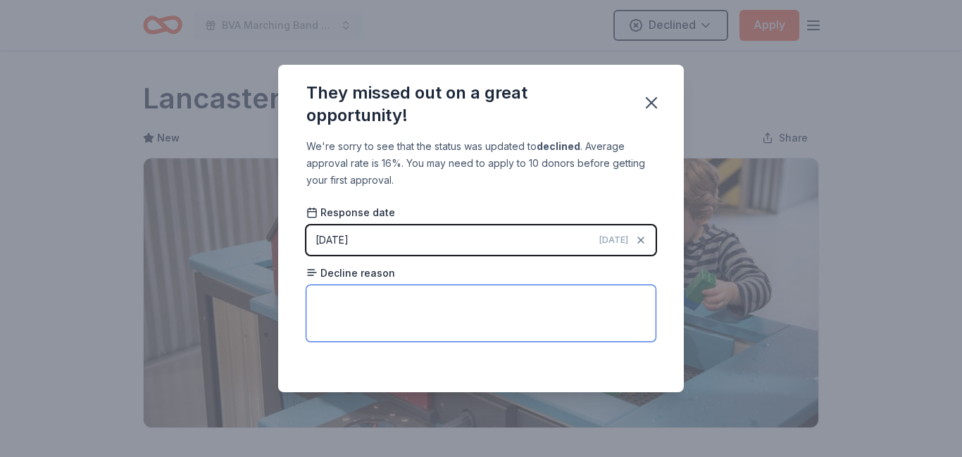
click at [362, 310] on textarea at bounding box center [480, 313] width 349 height 56
type textarea "Donates to education for young children."
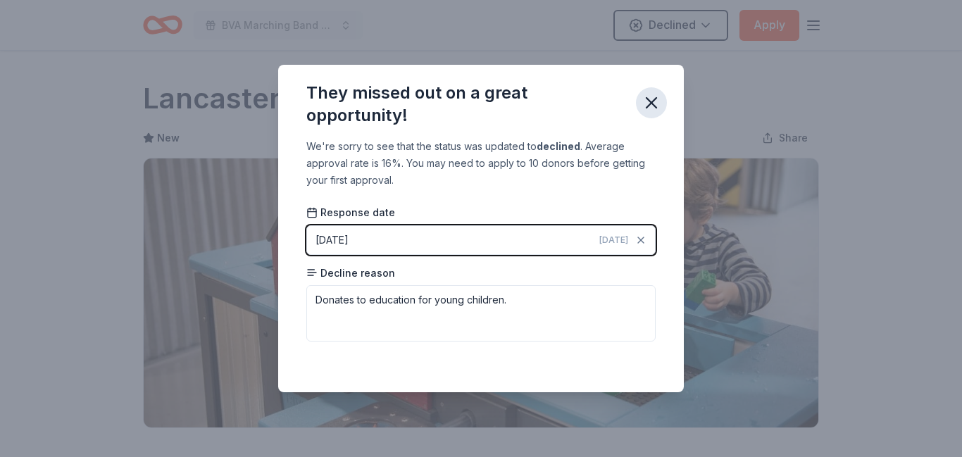
click at [653, 111] on icon "button" at bounding box center [651, 103] width 20 height 20
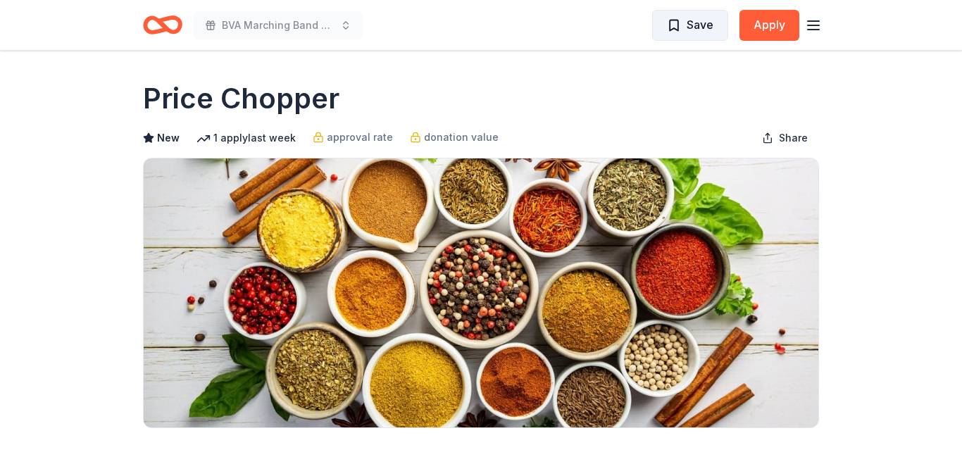
click at [694, 27] on span "Save" at bounding box center [699, 24] width 27 height 18
click at [694, 27] on html "BVA Marching Band Purse Bash Saved Apply Due in 134 days Share Price Chopper Ne…" at bounding box center [481, 228] width 962 height 457
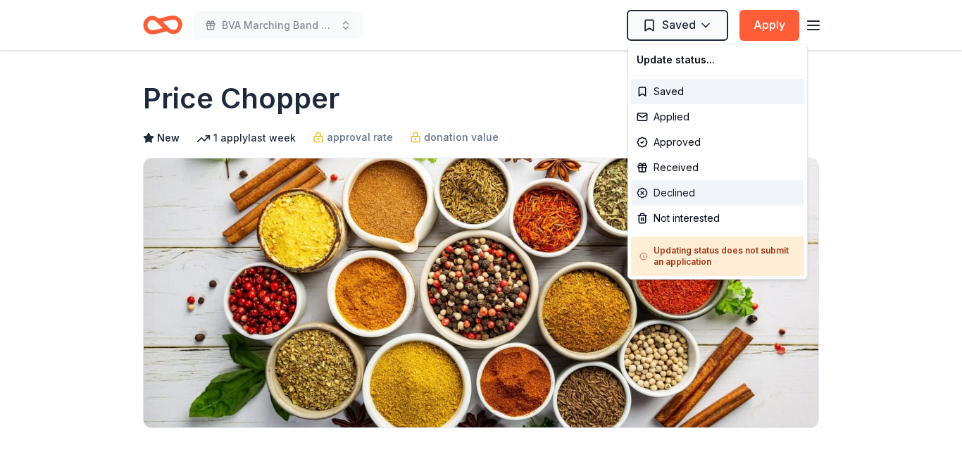
click at [665, 190] on div "Declined" at bounding box center [717, 192] width 173 height 25
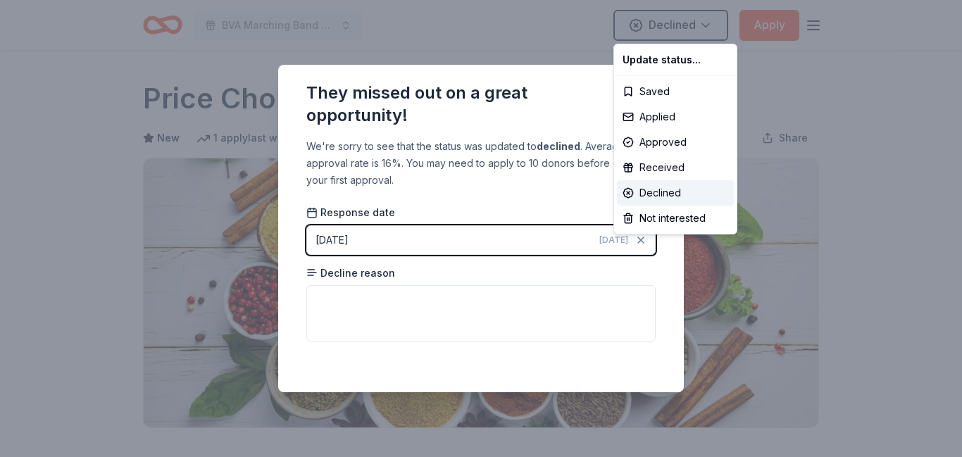
click at [416, 304] on html "BVA Marching Band Purse Bash Declined Apply Due in 134 days Share Price Chopper…" at bounding box center [481, 228] width 962 height 457
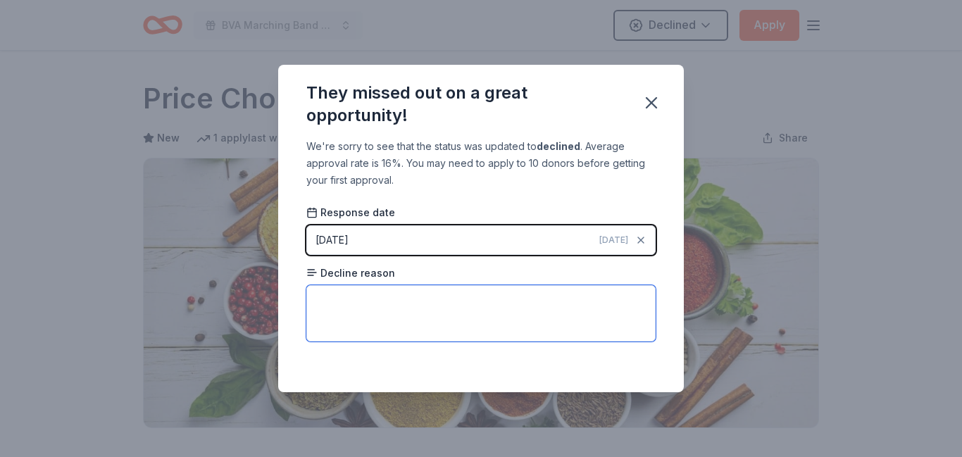
click at [372, 315] on textarea at bounding box center [480, 313] width 349 height 56
type textarea "Not located in area."
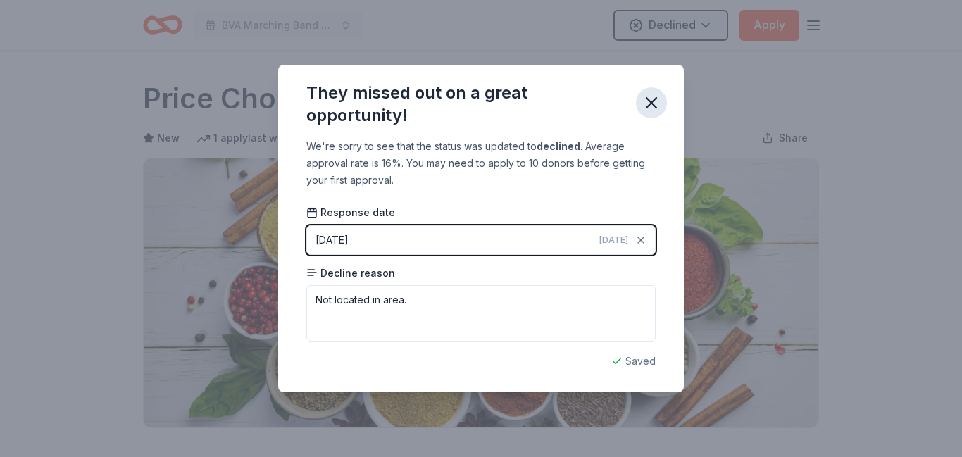
click at [650, 106] on icon "button" at bounding box center [651, 103] width 20 height 20
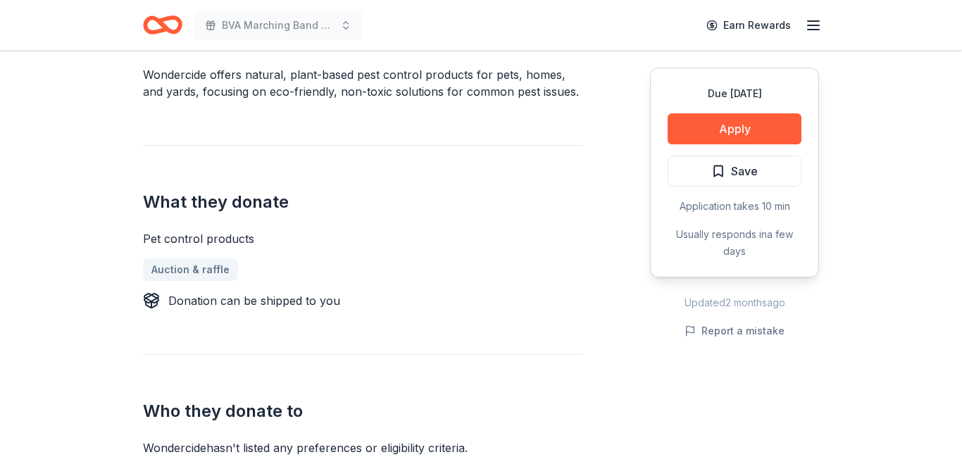
scroll to position [462, 0]
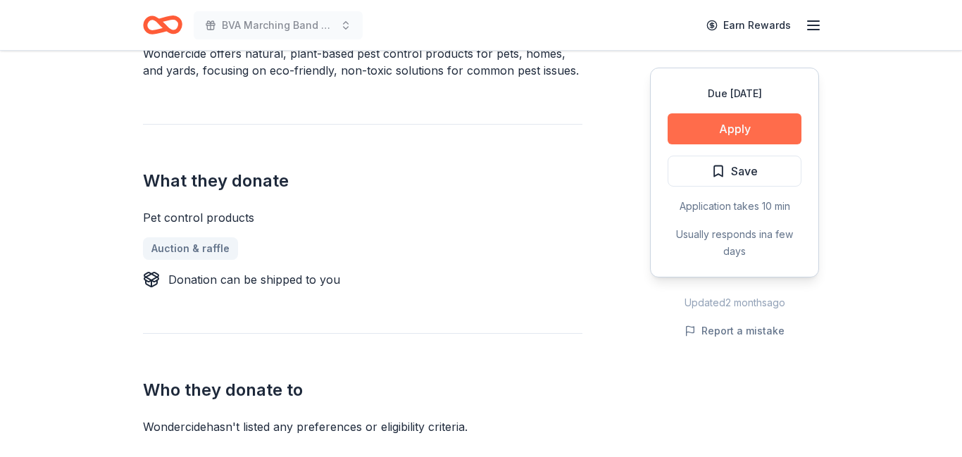
click at [723, 135] on button "Apply" at bounding box center [734, 128] width 134 height 31
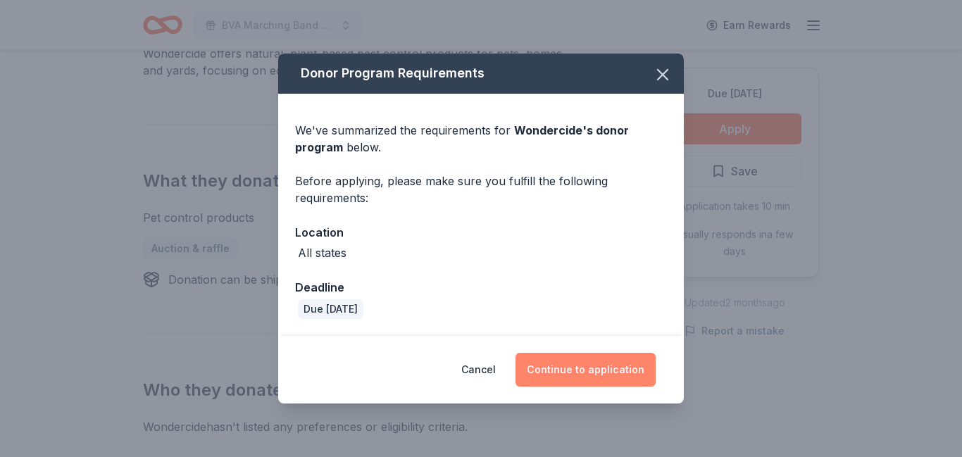
click at [584, 365] on button "Continue to application" at bounding box center [585, 370] width 140 height 34
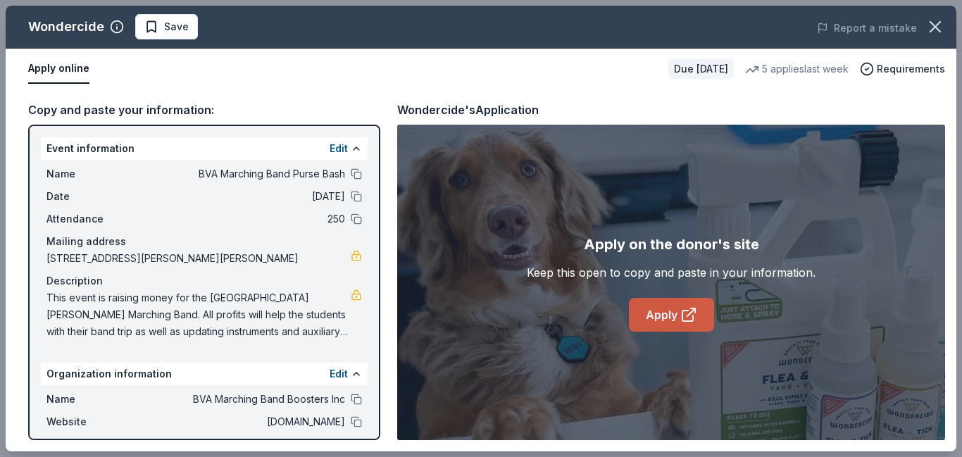
click at [679, 325] on link "Apply" at bounding box center [671, 315] width 85 height 34
click at [164, 32] on span "Save" at bounding box center [176, 26] width 25 height 17
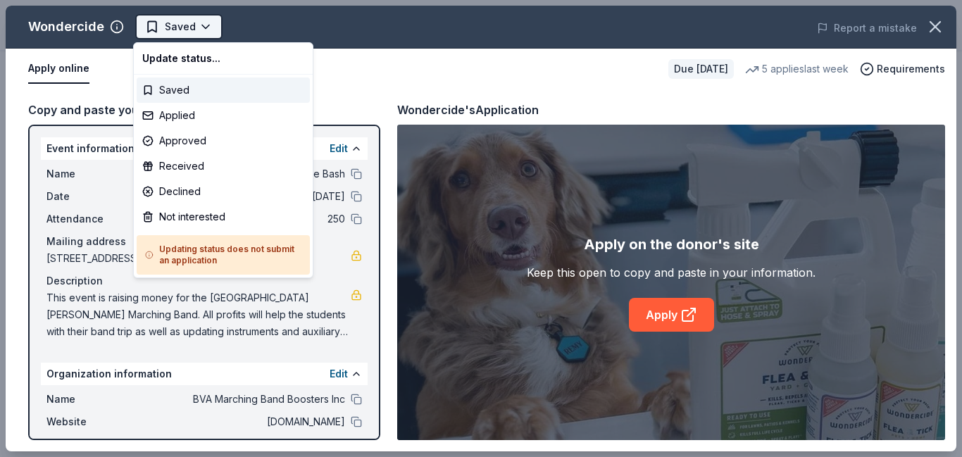
scroll to position [0, 0]
click at [179, 122] on div "Applied" at bounding box center [223, 115] width 173 height 25
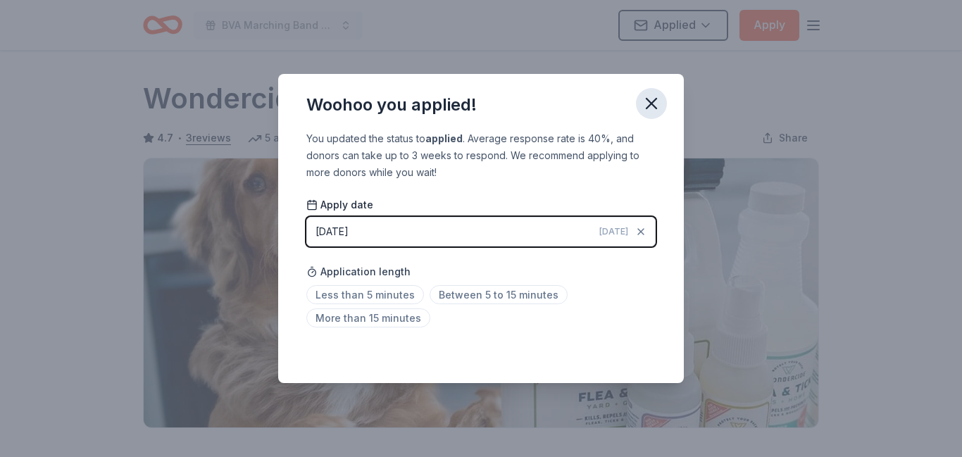
click at [652, 107] on icon "button" at bounding box center [651, 104] width 20 height 20
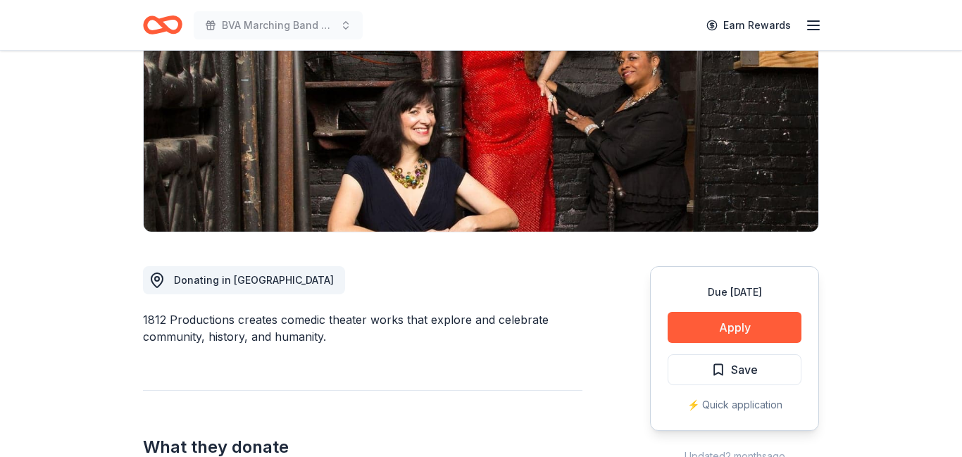
scroll to position [196, 0]
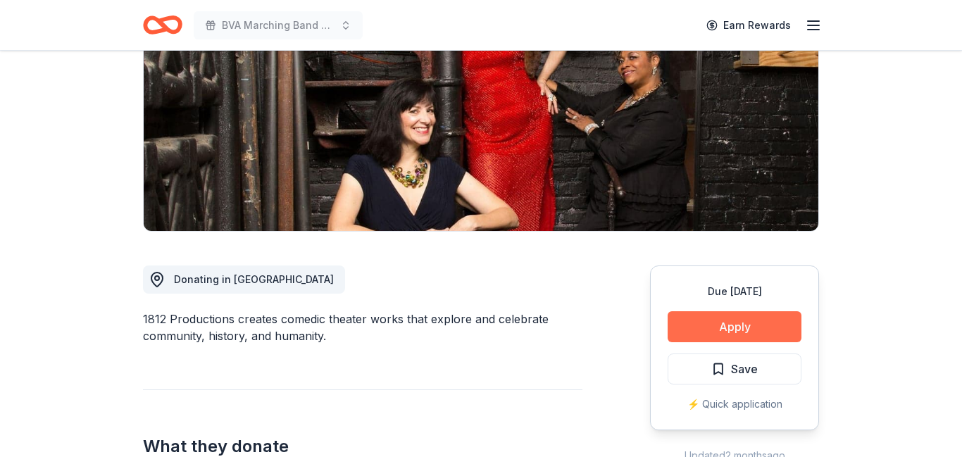
click at [704, 320] on button "Apply" at bounding box center [734, 326] width 134 height 31
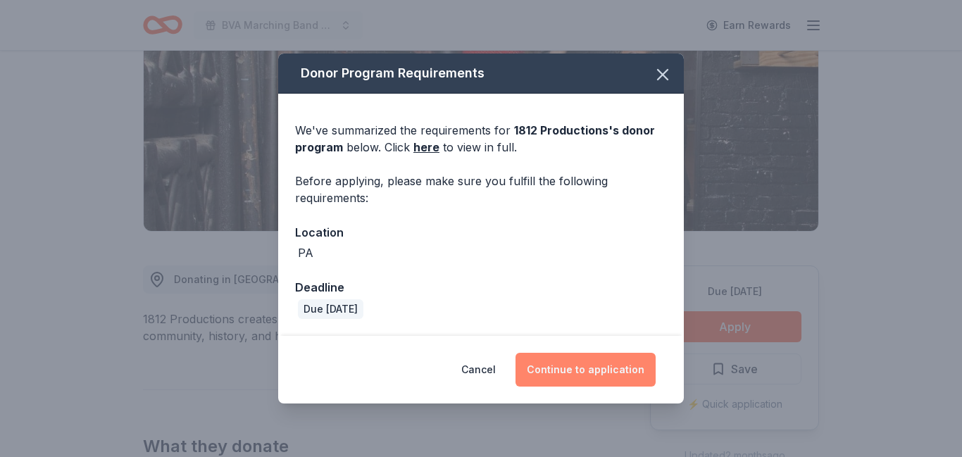
click at [607, 364] on button "Continue to application" at bounding box center [585, 370] width 140 height 34
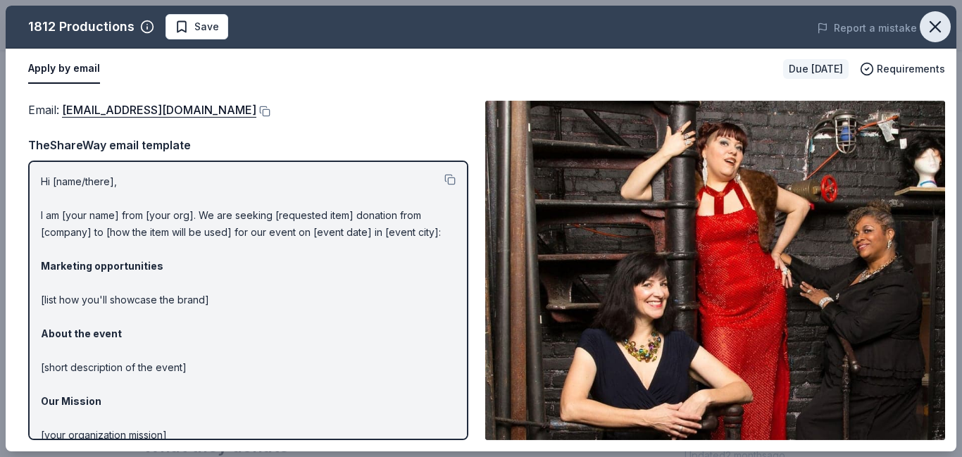
click at [934, 24] on icon "button" at bounding box center [935, 27] width 10 height 10
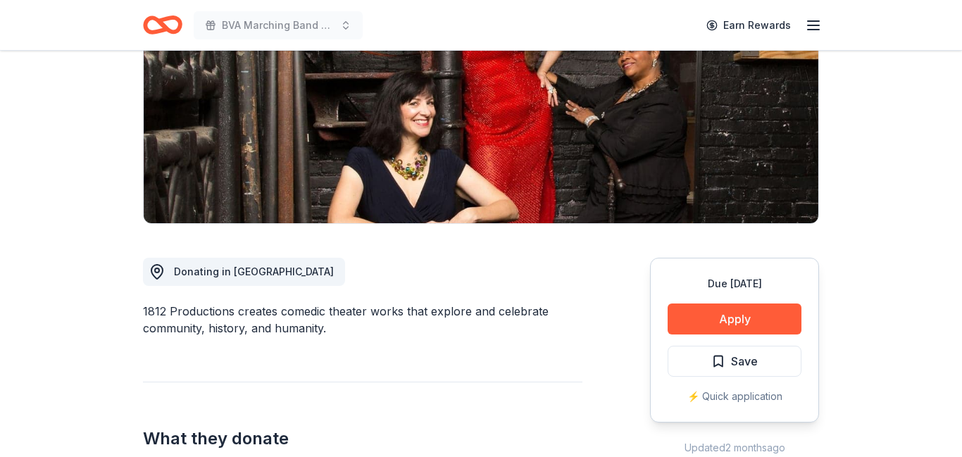
scroll to position [205, 0]
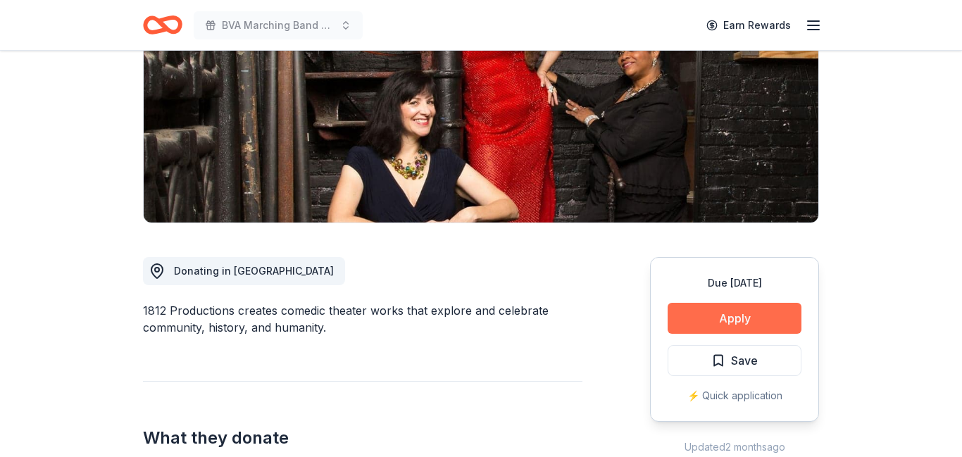
click at [707, 325] on button "Apply" at bounding box center [734, 318] width 134 height 31
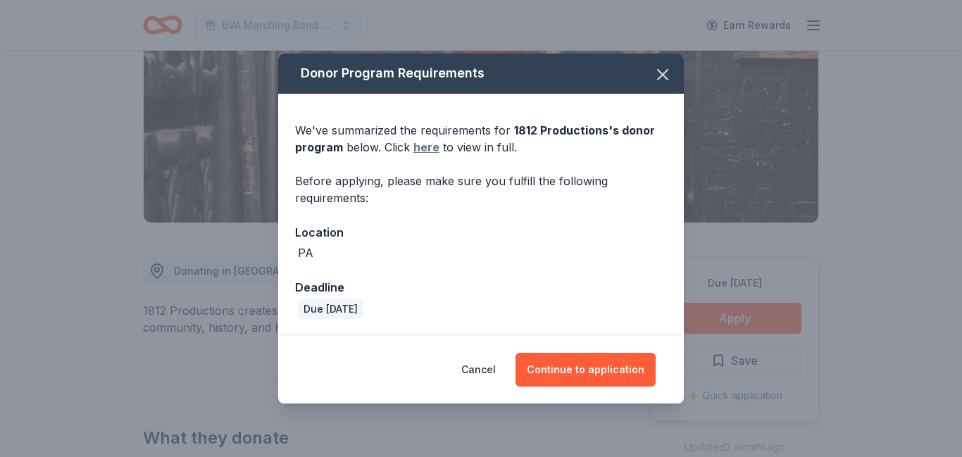
click at [428, 149] on link "here" at bounding box center [426, 147] width 26 height 17
click at [667, 81] on icon "button" at bounding box center [663, 75] width 20 height 20
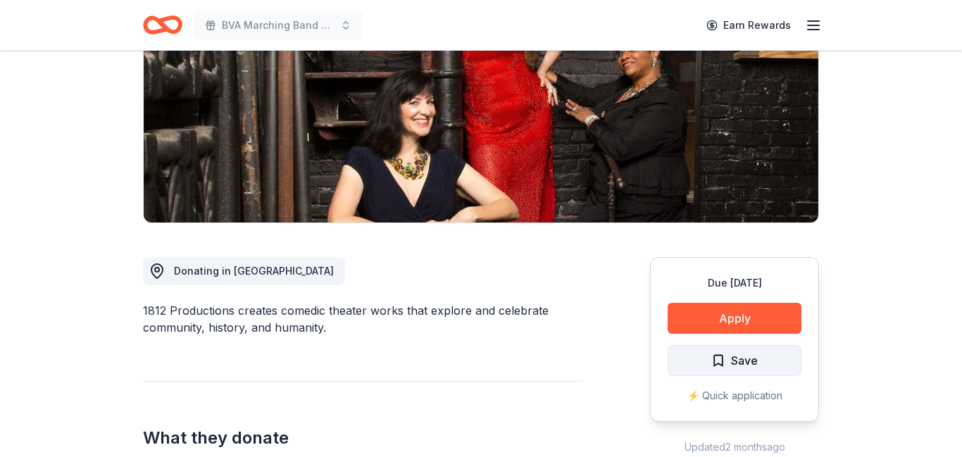
click at [738, 362] on span "Save" at bounding box center [744, 360] width 27 height 18
click at [738, 252] on html "BVA Marching Band Purse Bash Earn Rewards Due in 146 days Share 1812 Production…" at bounding box center [481, 23] width 962 height 457
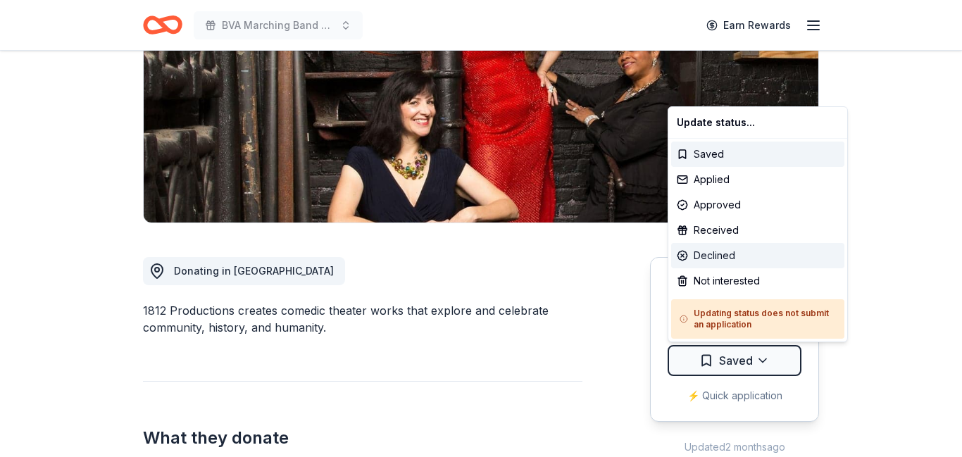
click at [701, 260] on div "Declined" at bounding box center [757, 255] width 173 height 25
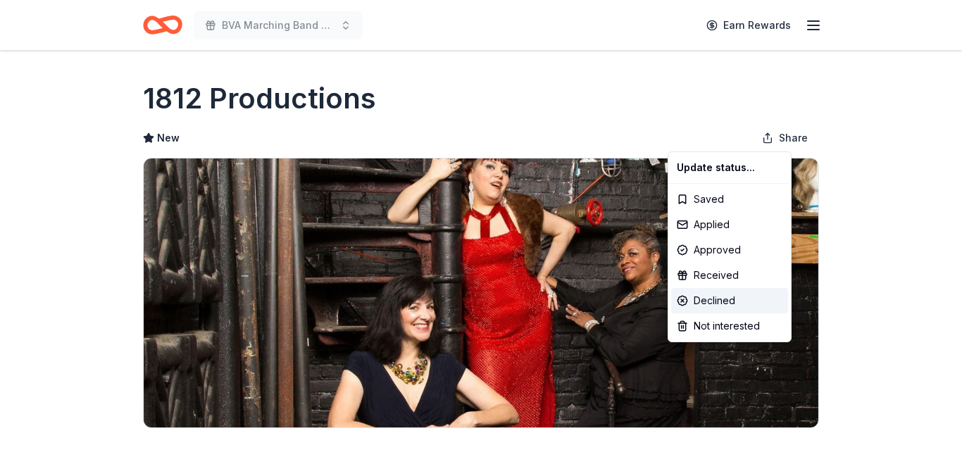
scroll to position [0, 0]
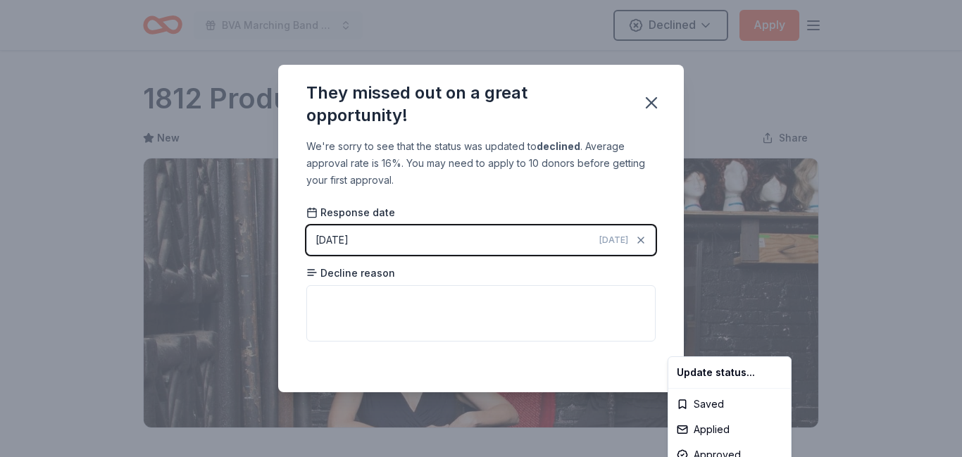
click at [420, 297] on html "BVA Marching Band Purse Bash Declined Apply Due in 146 days Share 1812 Producti…" at bounding box center [481, 228] width 962 height 457
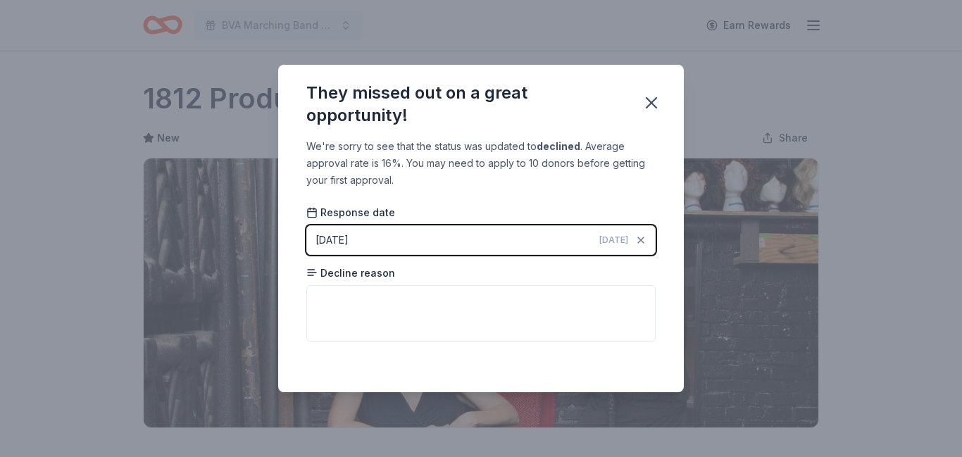
scroll to position [337, 0]
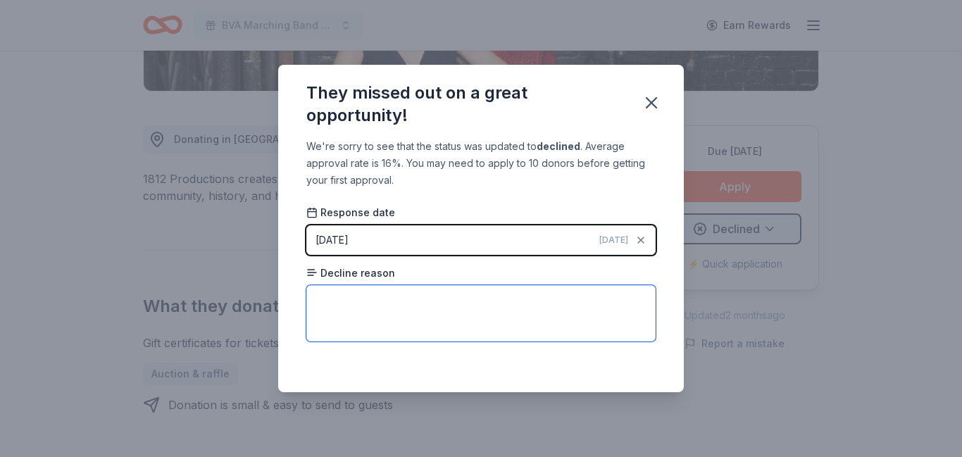
click at [420, 297] on textarea at bounding box center [480, 313] width 349 height 56
type textarea "Not in local area."
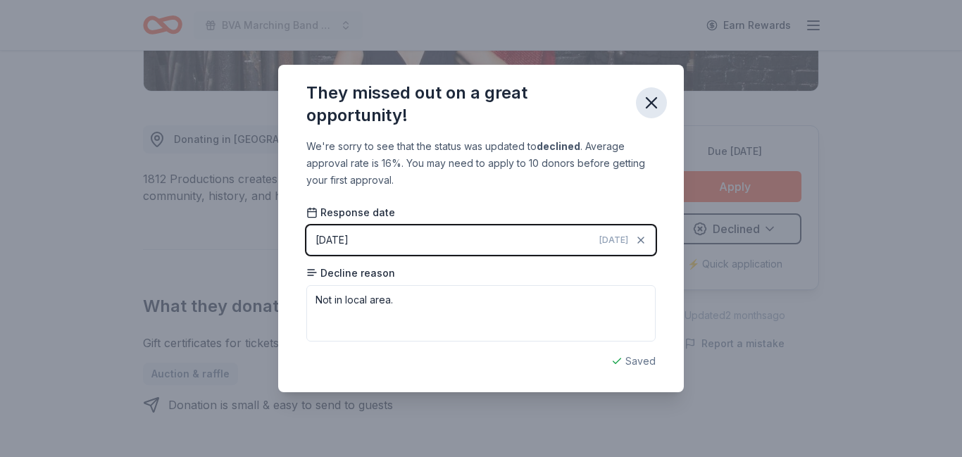
click at [653, 99] on icon "button" at bounding box center [651, 103] width 10 height 10
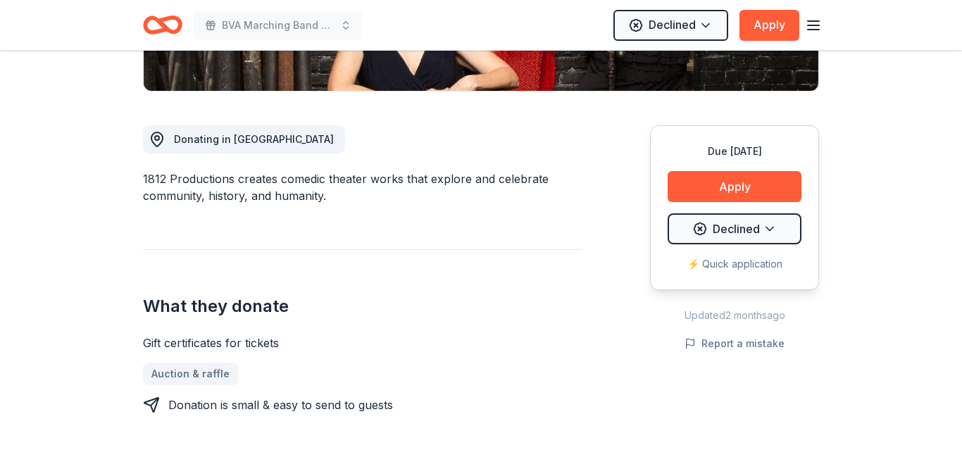
scroll to position [0, 0]
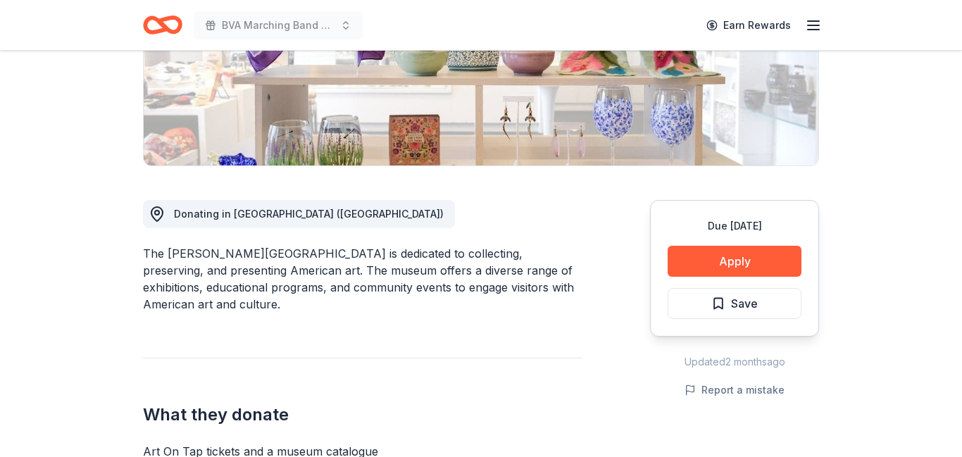
scroll to position [263, 0]
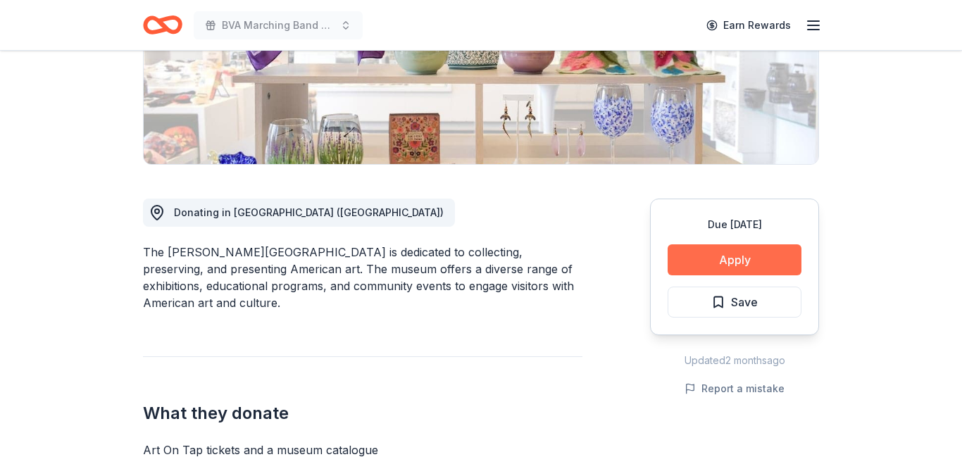
click at [726, 259] on button "Apply" at bounding box center [734, 259] width 134 height 31
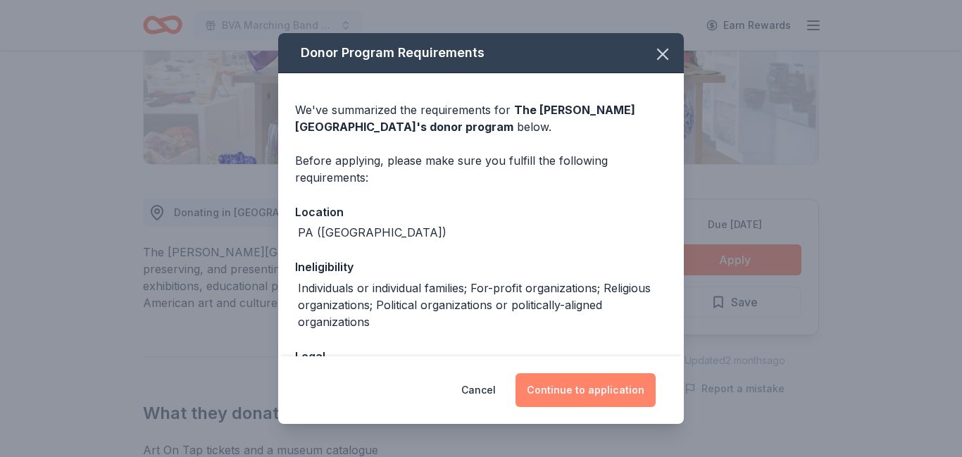
click at [577, 388] on button "Continue to application" at bounding box center [585, 390] width 140 height 34
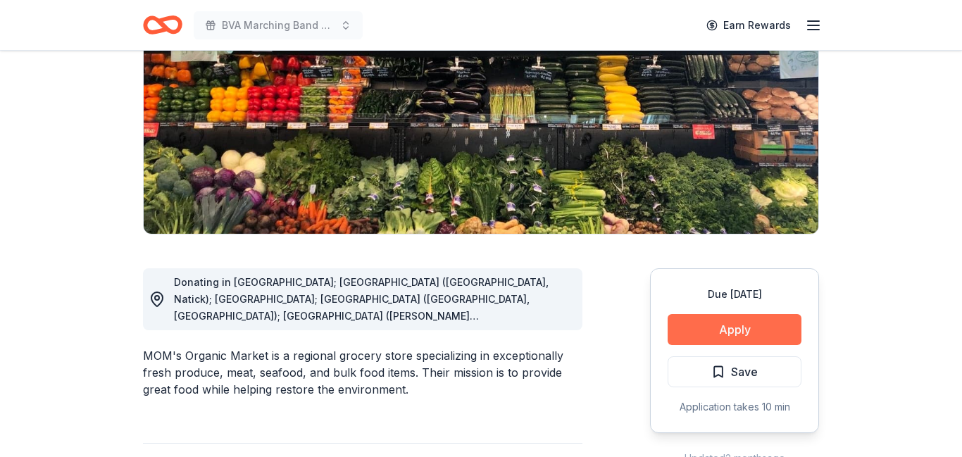
scroll to position [194, 0]
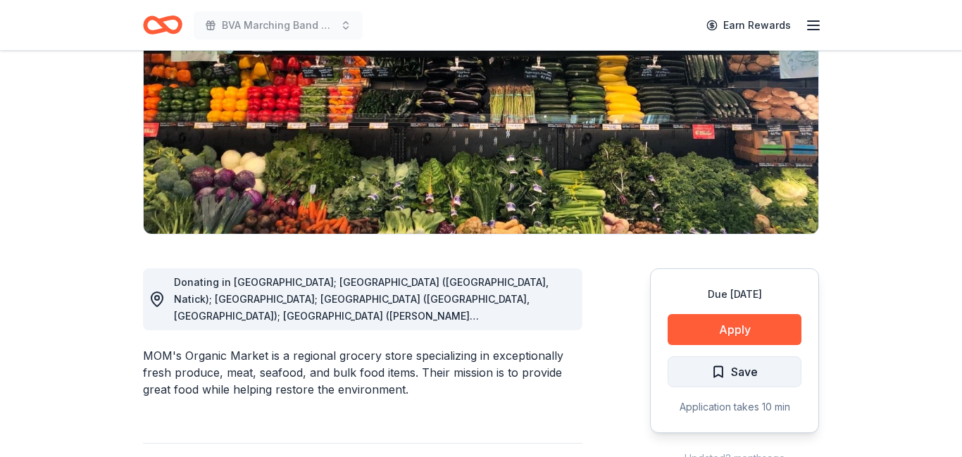
click at [731, 377] on span "Save" at bounding box center [744, 372] width 27 height 18
click at [730, 263] on html "BVA Marching Band Purse Bash Earn Rewards Due in 146 days Share MOM'S Organic M…" at bounding box center [481, 34] width 962 height 457
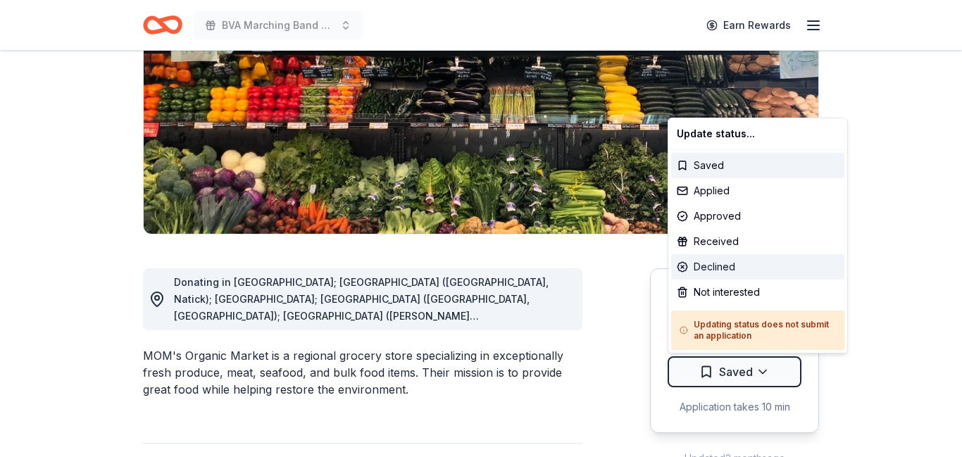
click at [722, 263] on div "Declined" at bounding box center [757, 266] width 173 height 25
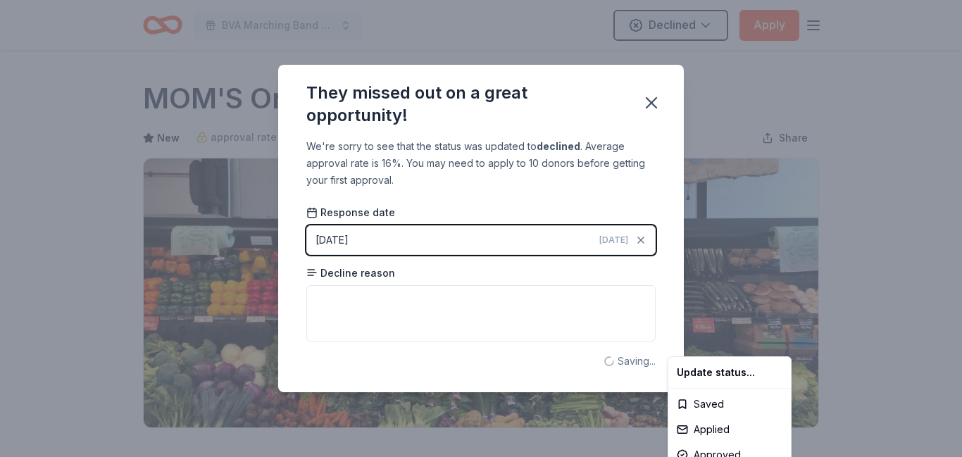
scroll to position [0, 0]
click at [465, 301] on html "BVA Marching Band Purse Bash Declined Apply Due in 146 days Share MOM'S Organic…" at bounding box center [481, 228] width 962 height 457
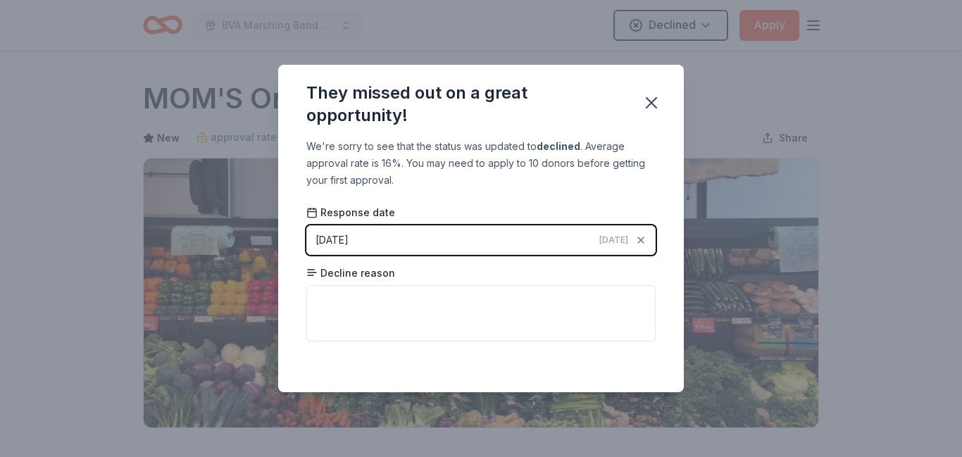
scroll to position [337, 0]
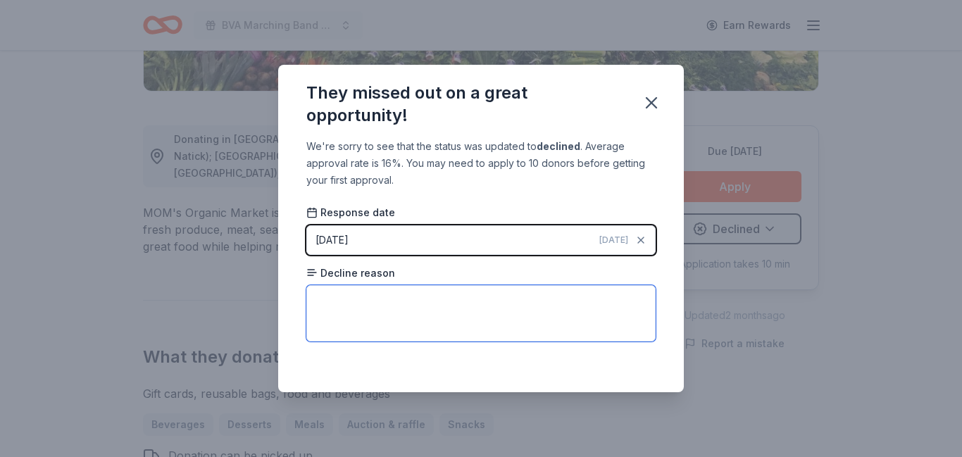
click at [465, 301] on textarea at bounding box center [480, 313] width 349 height 56
type textarea "Not in local area."
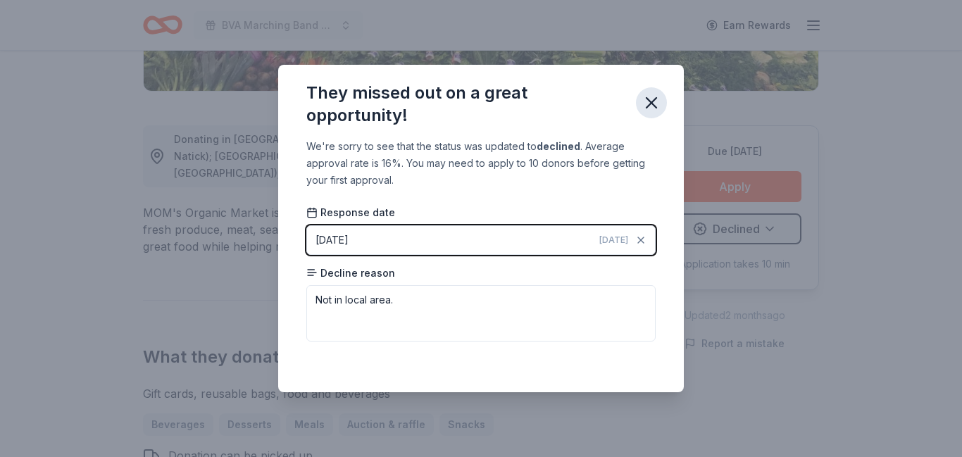
click at [646, 104] on icon "button" at bounding box center [651, 103] width 20 height 20
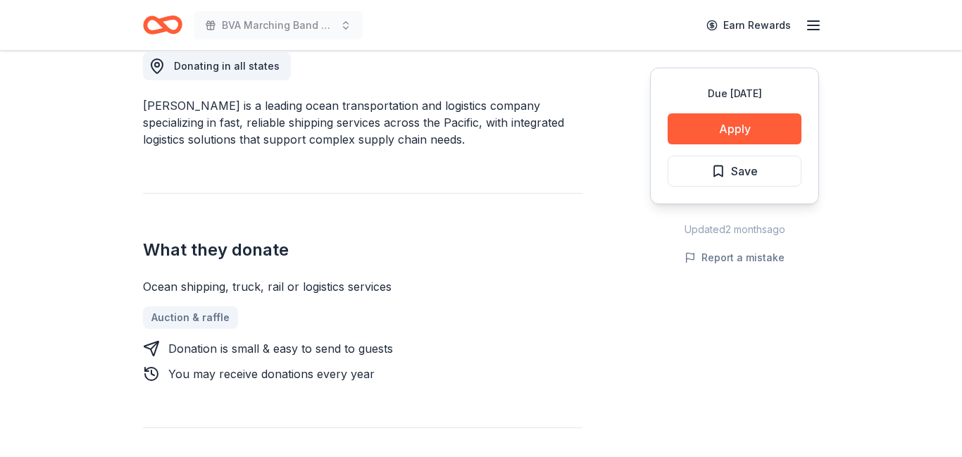
scroll to position [411, 0]
click at [466, 199] on div "What they donate Ocean shipping, truck, rail or logistics services Auction & ra…" at bounding box center [362, 285] width 439 height 189
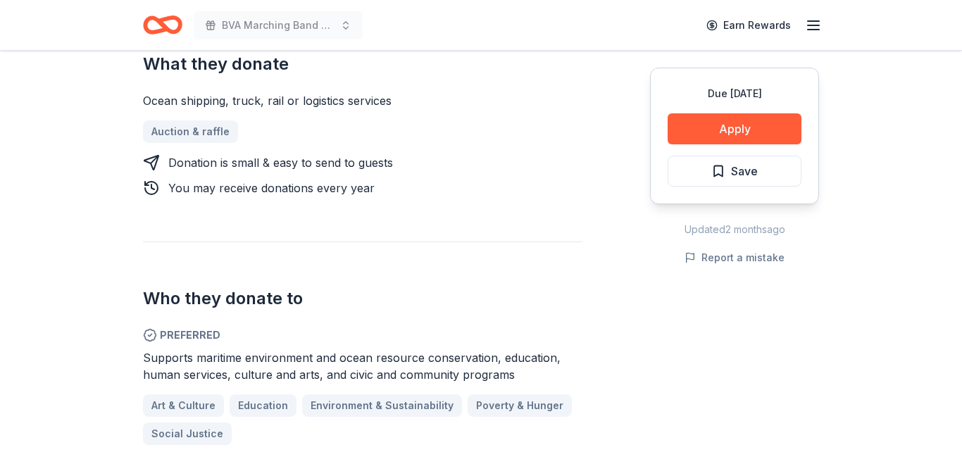
scroll to position [598, 0]
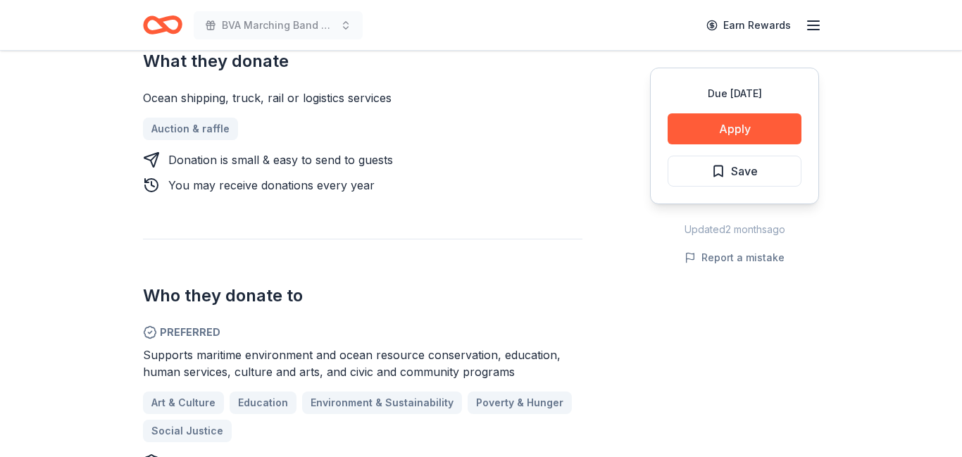
click at [466, 199] on div "Donating in all states [PERSON_NAME] is a leading ocean transportation and logi…" at bounding box center [362, 290] width 439 height 920
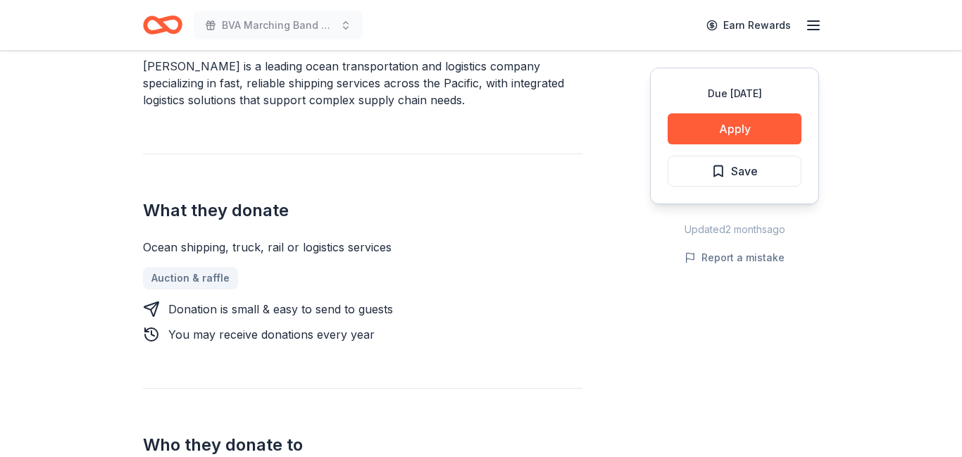
scroll to position [453, 0]
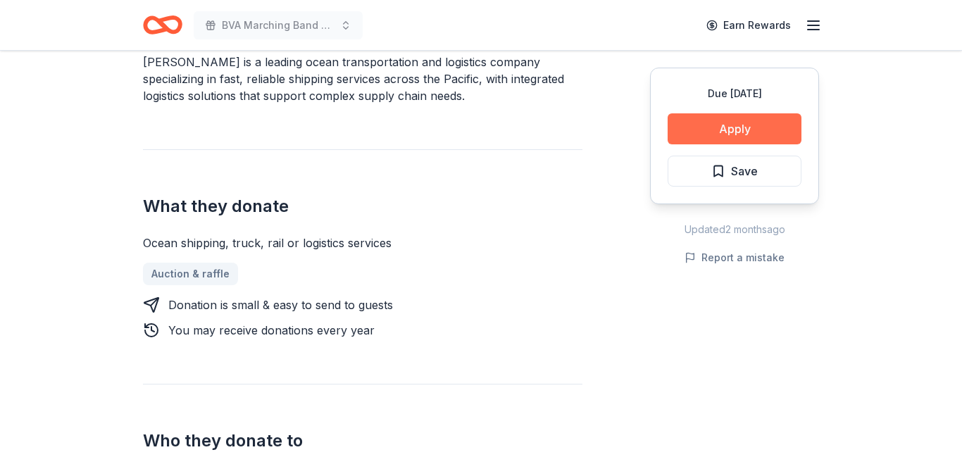
click at [708, 126] on button "Apply" at bounding box center [734, 128] width 134 height 31
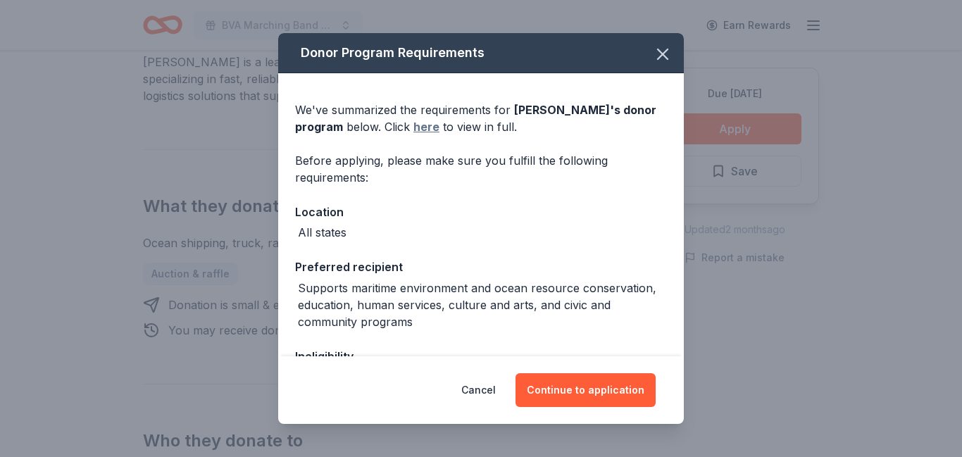
click at [413, 131] on link "here" at bounding box center [426, 126] width 26 height 17
click at [657, 53] on icon "button" at bounding box center [663, 54] width 20 height 20
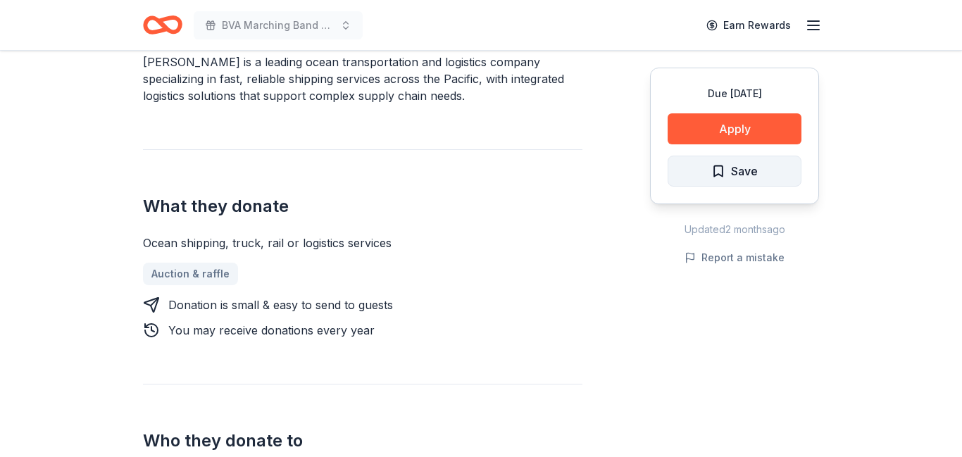
click at [731, 172] on span "Save" at bounding box center [744, 171] width 27 height 18
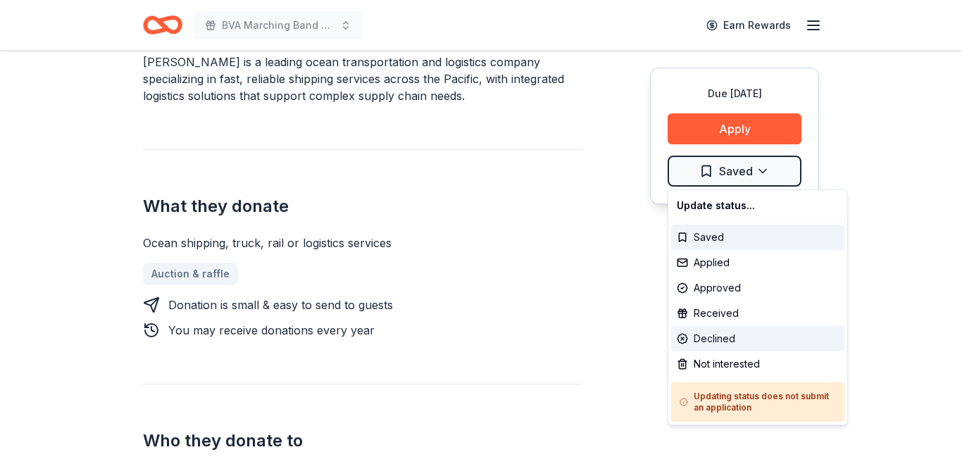
click at [705, 348] on div "Declined" at bounding box center [757, 338] width 173 height 25
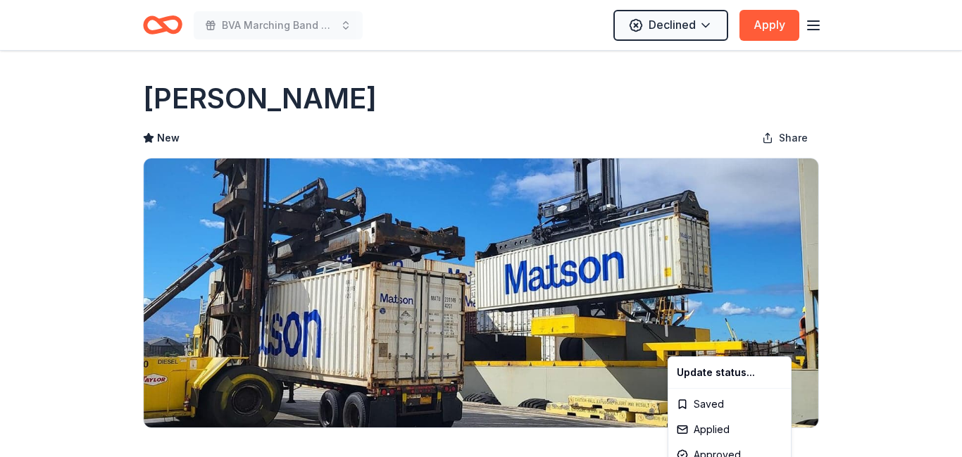
scroll to position [0, 0]
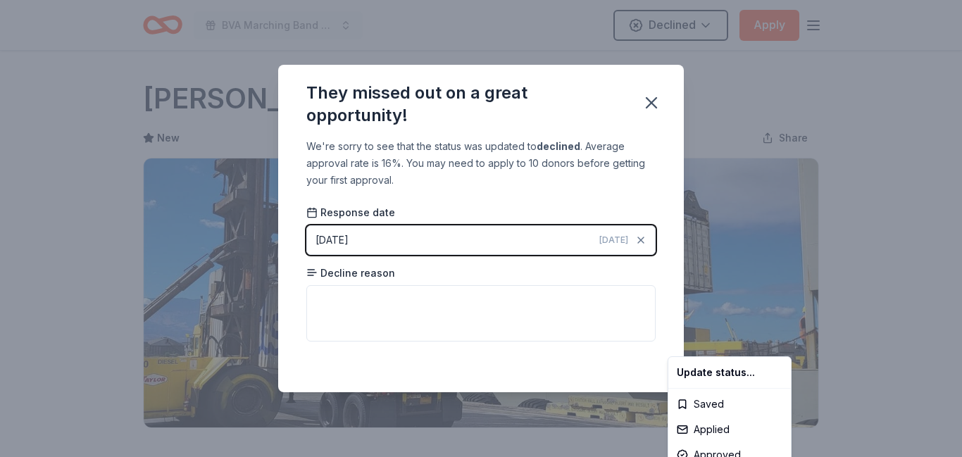
click at [394, 299] on html "BVA Marching Band Purse Bash Declined Apply Due [DATE] Share [PERSON_NAME] New …" at bounding box center [481, 228] width 962 height 457
click at [343, 301] on html "BVA Marching Band Purse Bash Declined Apply Due [DATE] Share [PERSON_NAME] New …" at bounding box center [481, 228] width 962 height 457
click at [360, 303] on html "BVA Marching Band Purse Bash Declined Apply Due [DATE] Share [PERSON_NAME] New …" at bounding box center [481, 228] width 962 height 457
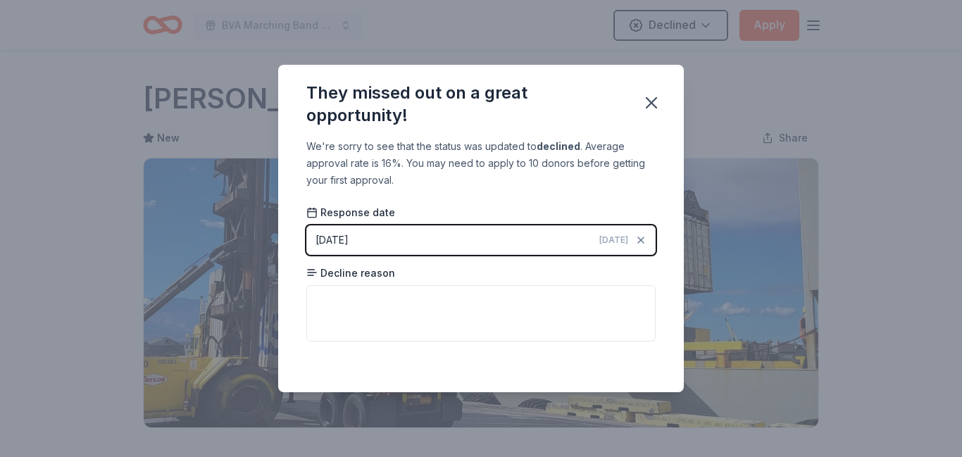
scroll to position [337, 0]
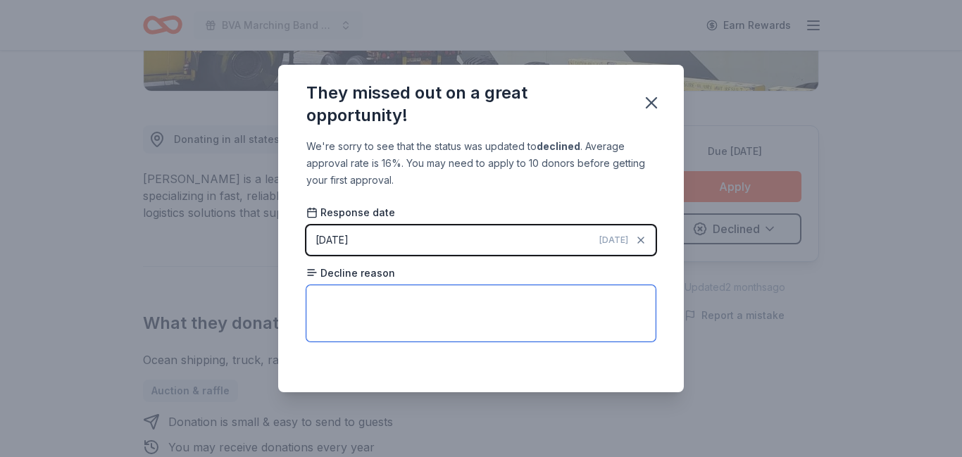
click at [356, 301] on textarea at bounding box center [480, 313] width 349 height 56
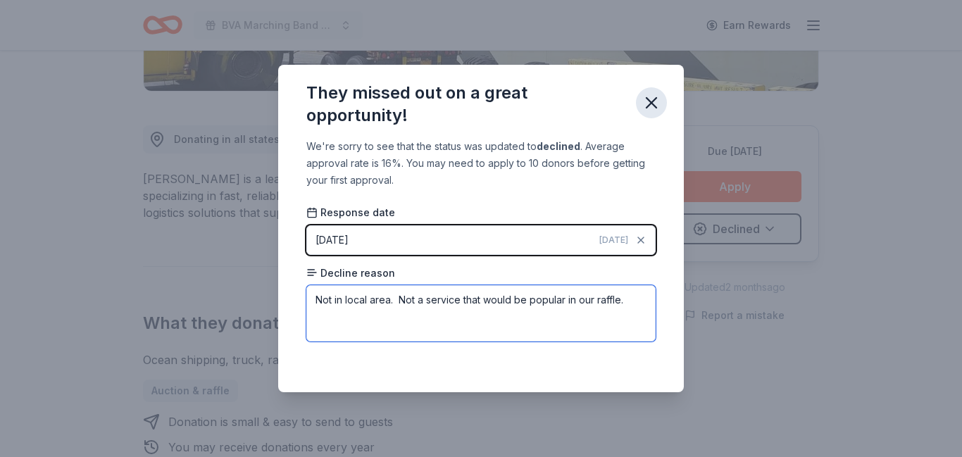
type textarea "Not in local area. Not a service that would be popular in our raffle."
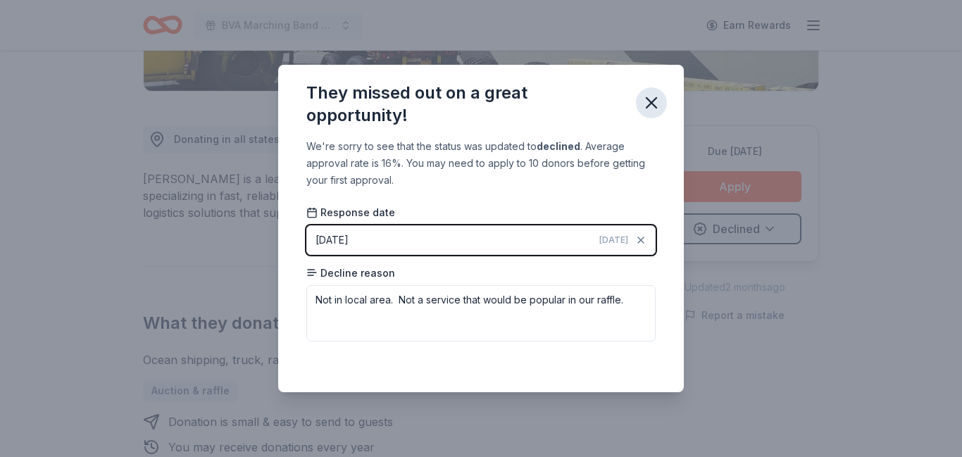
click at [663, 106] on button "button" at bounding box center [651, 102] width 31 height 31
